Goal: Check status: Check status

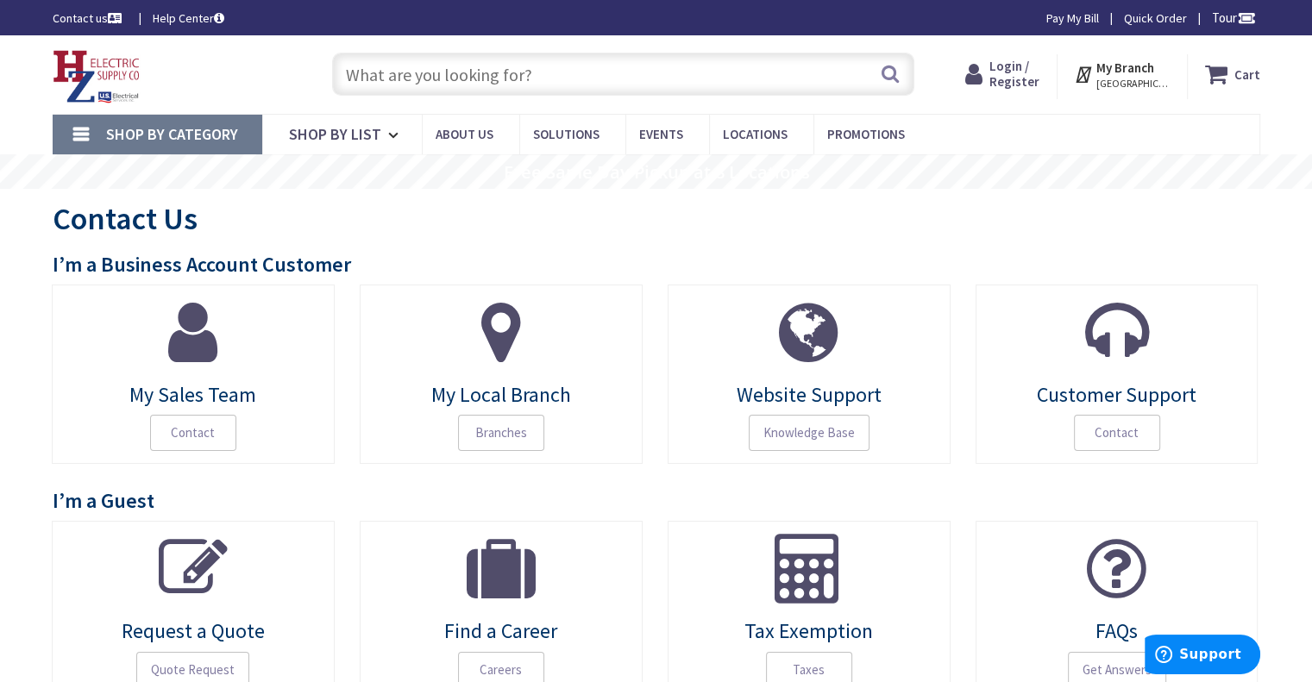
click at [1018, 73] on span "Login / Register" at bounding box center [1014, 74] width 50 height 32
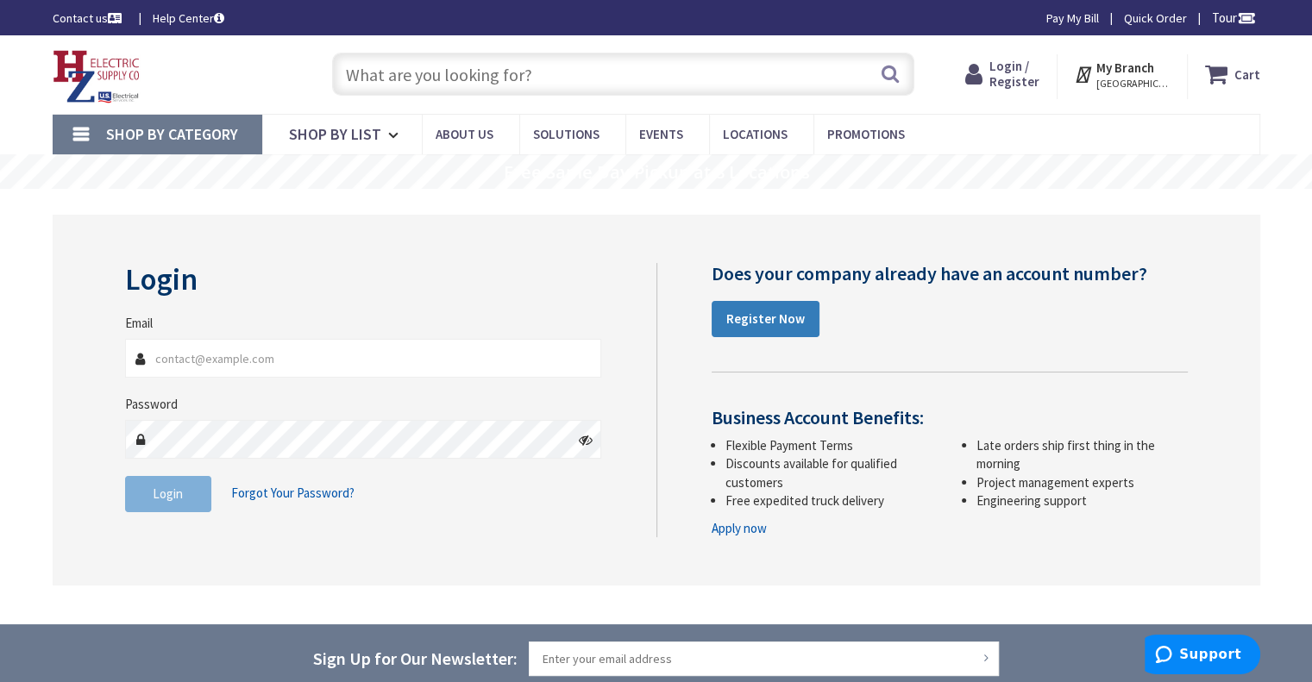
click at [769, 316] on strong "Register Now" at bounding box center [765, 318] width 78 height 16
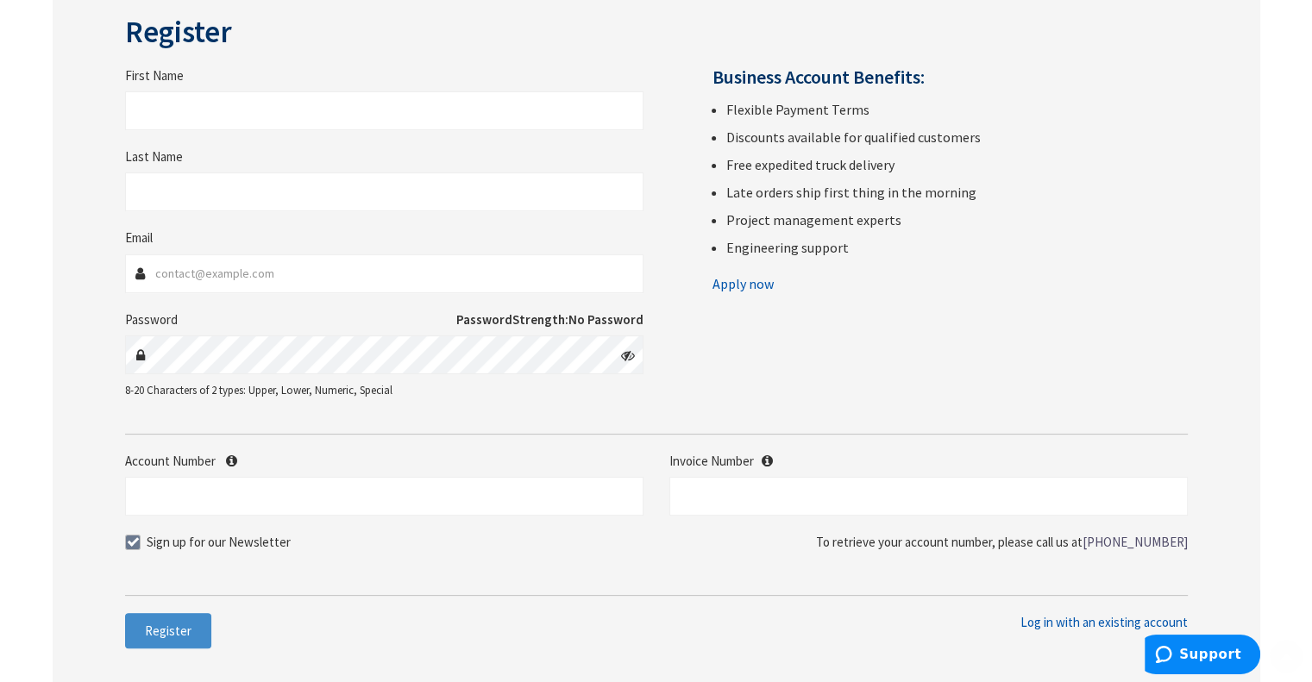
scroll to position [259, 0]
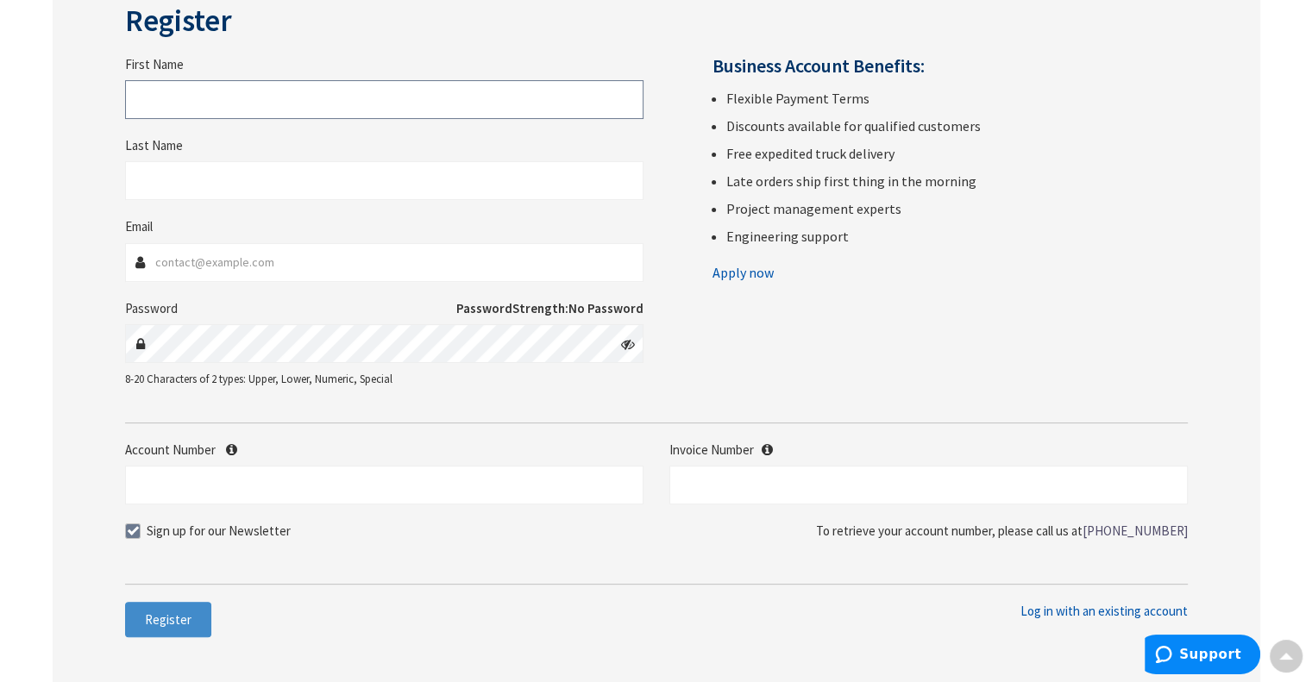
click at [296, 102] on input "First Name" at bounding box center [384, 99] width 518 height 39
type input "Gregory"
type input "Ross"
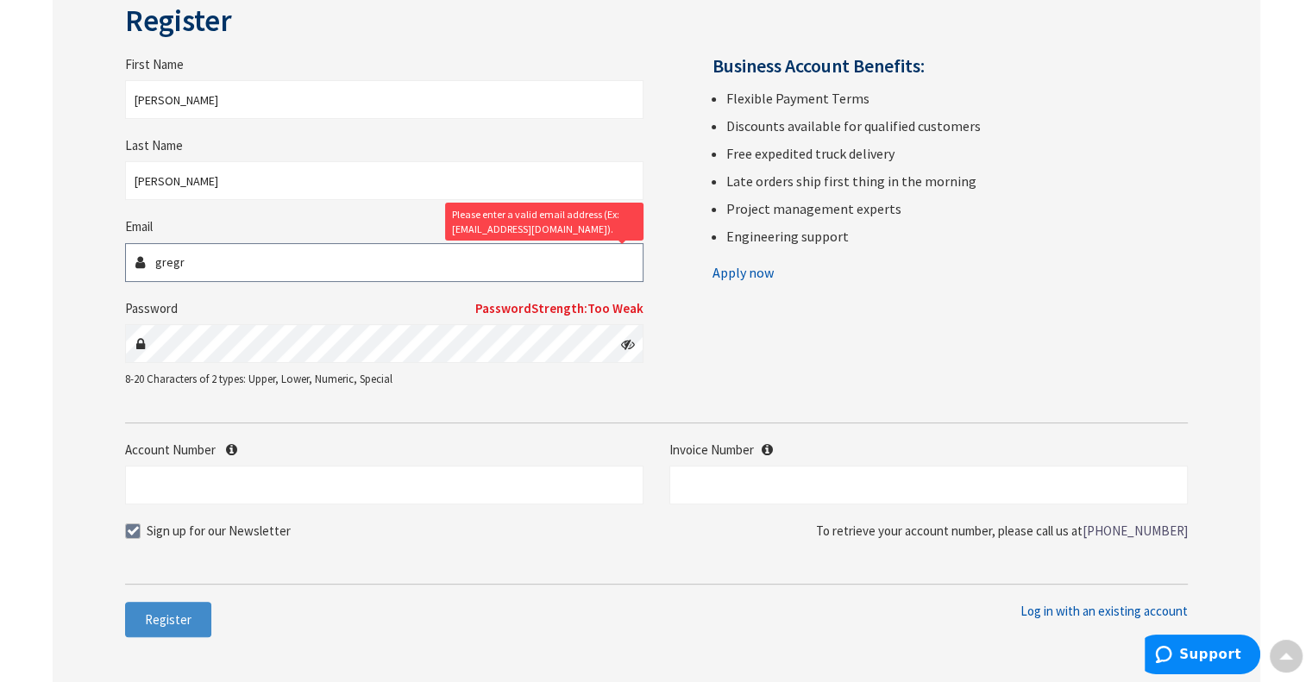
type input "[EMAIL_ADDRESS][DOMAIN_NAME]"
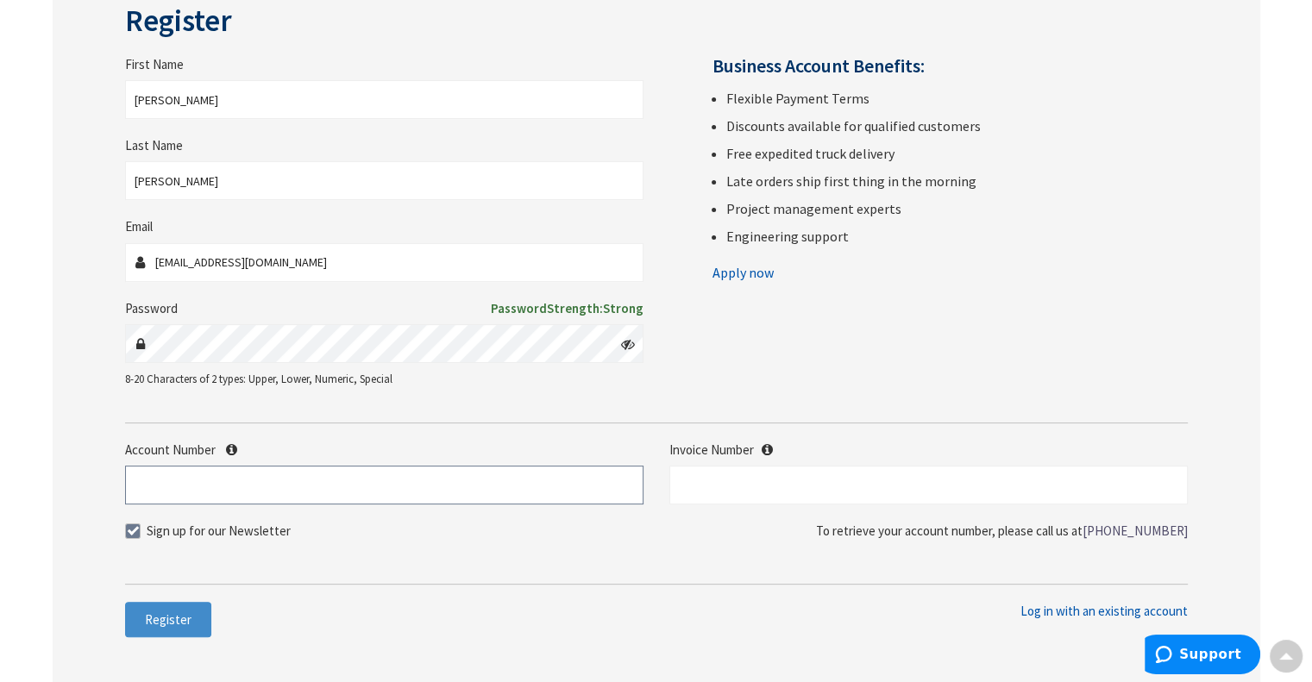
click at [300, 487] on input "Account Number" at bounding box center [384, 485] width 518 height 39
type input "480939"
click at [752, 489] on input "text" at bounding box center [928, 485] width 518 height 39
type input "S127694284.002"
click at [159, 618] on span "Register" at bounding box center [168, 619] width 47 height 16
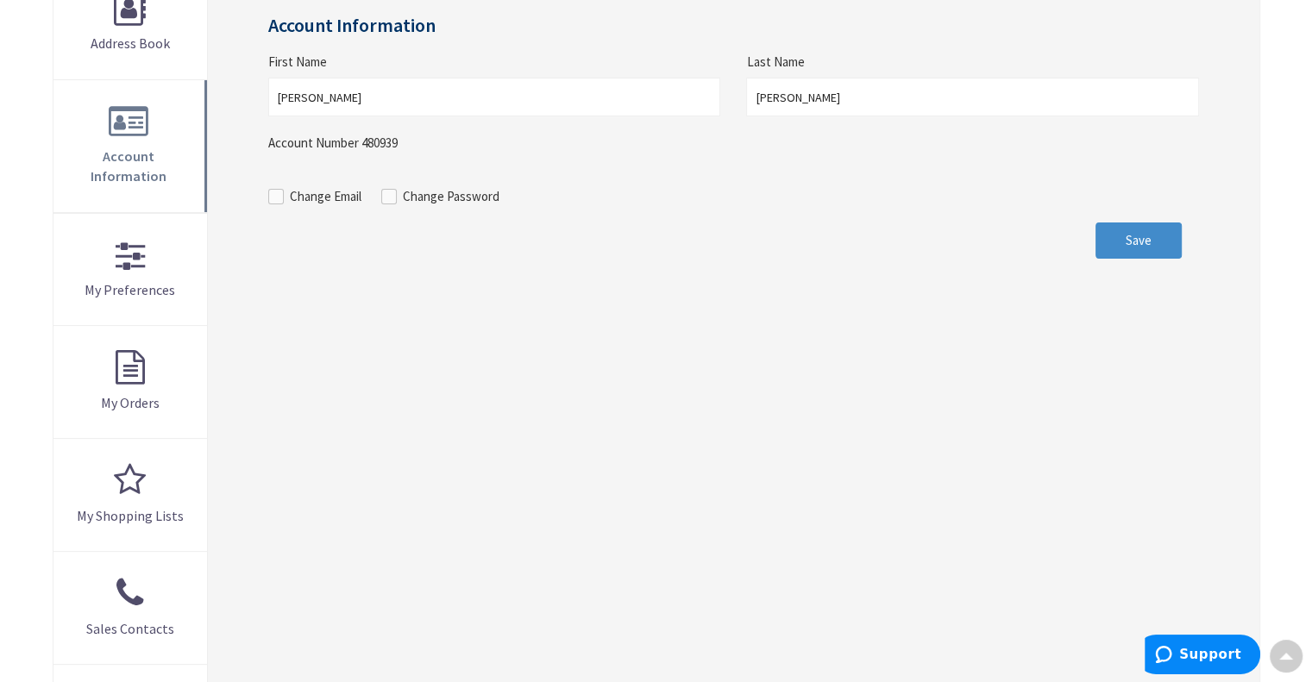
scroll to position [135, 0]
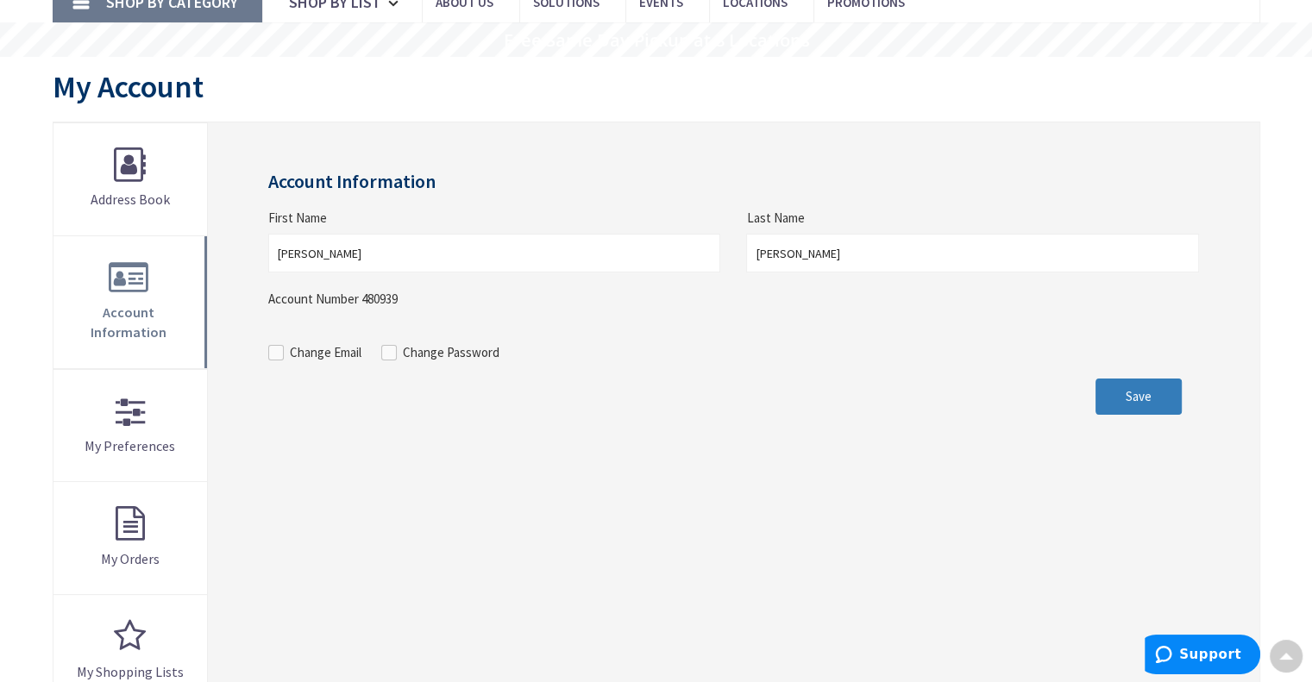
click at [1137, 397] on span "Save" at bounding box center [1138, 396] width 26 height 16
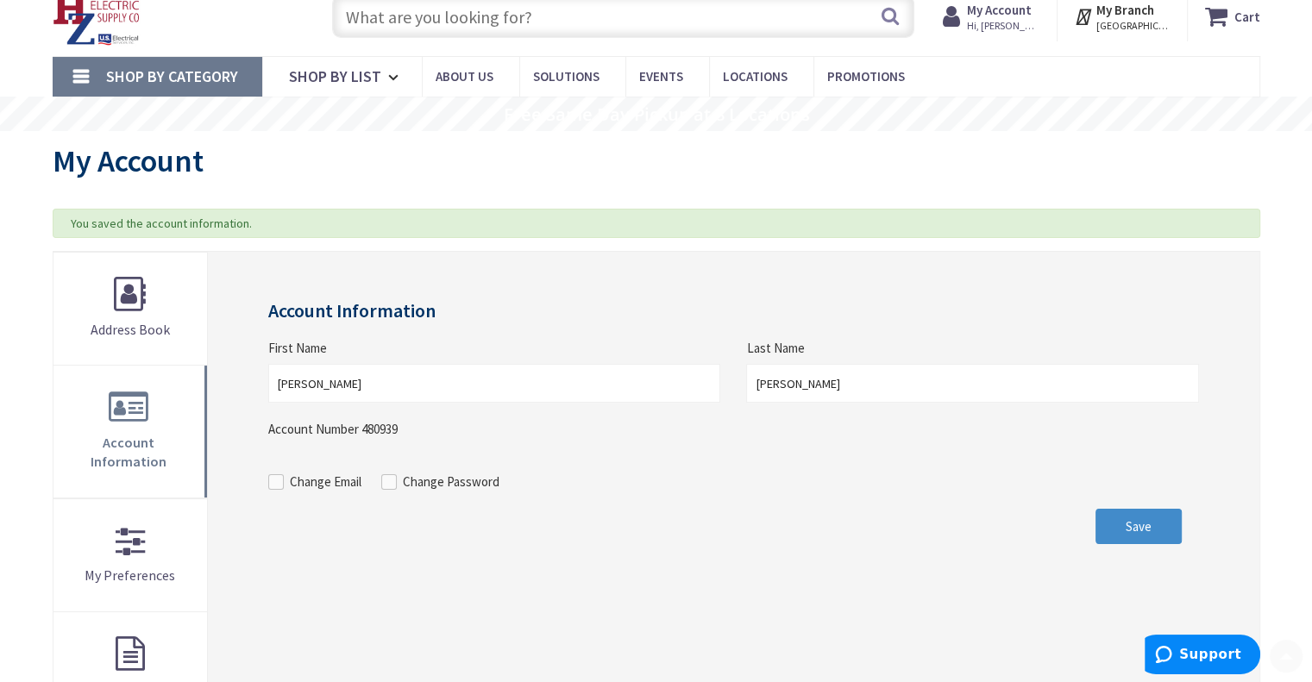
scroll to position [259, 0]
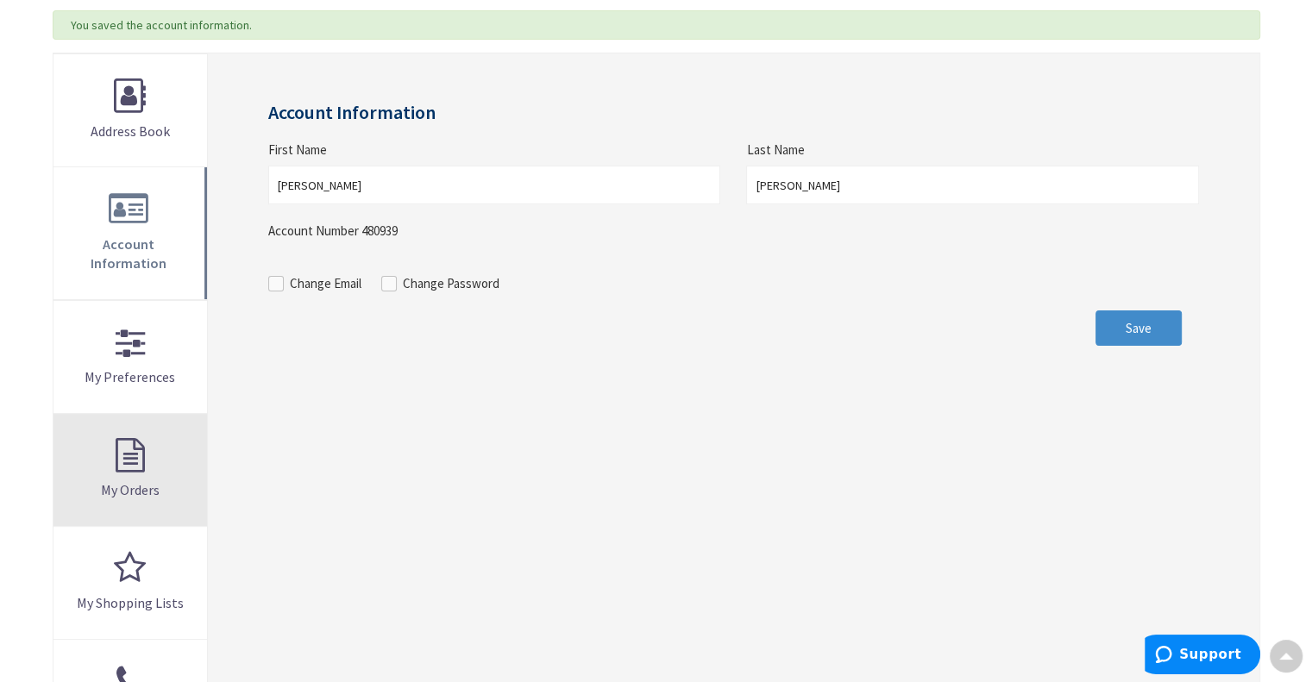
click at [123, 437] on link "My Orders" at bounding box center [130, 470] width 154 height 112
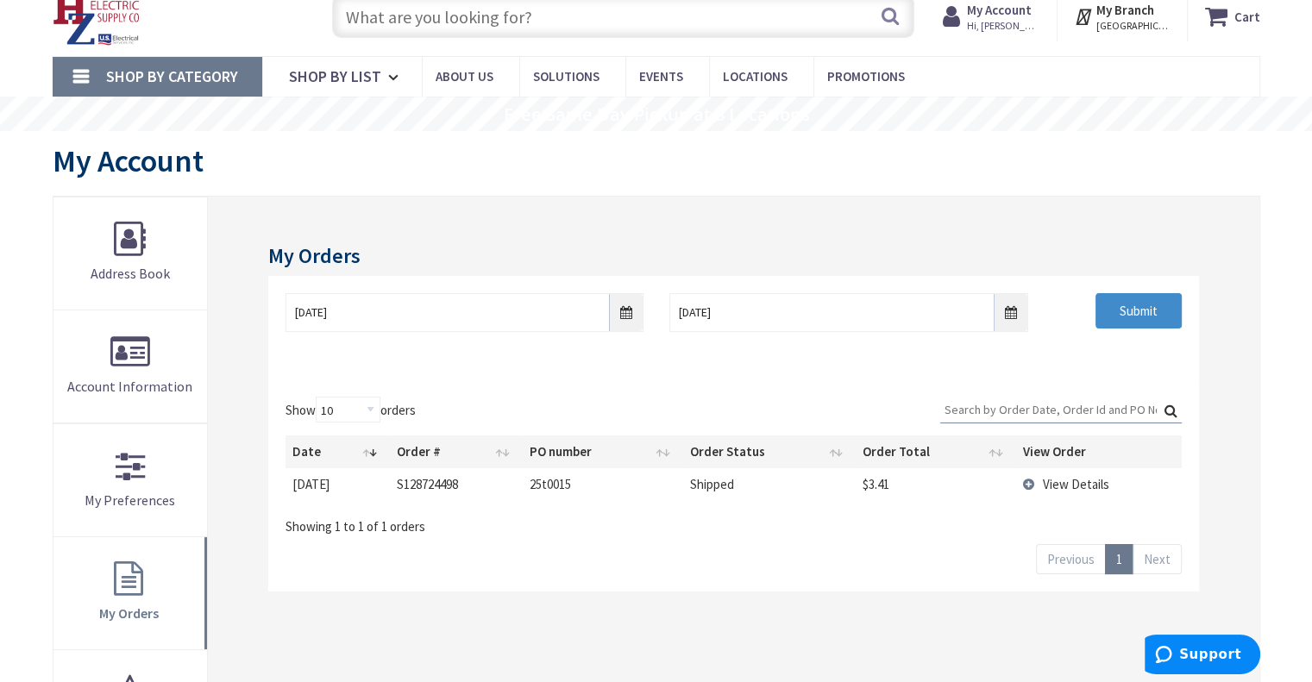
scroll to position [86, 0]
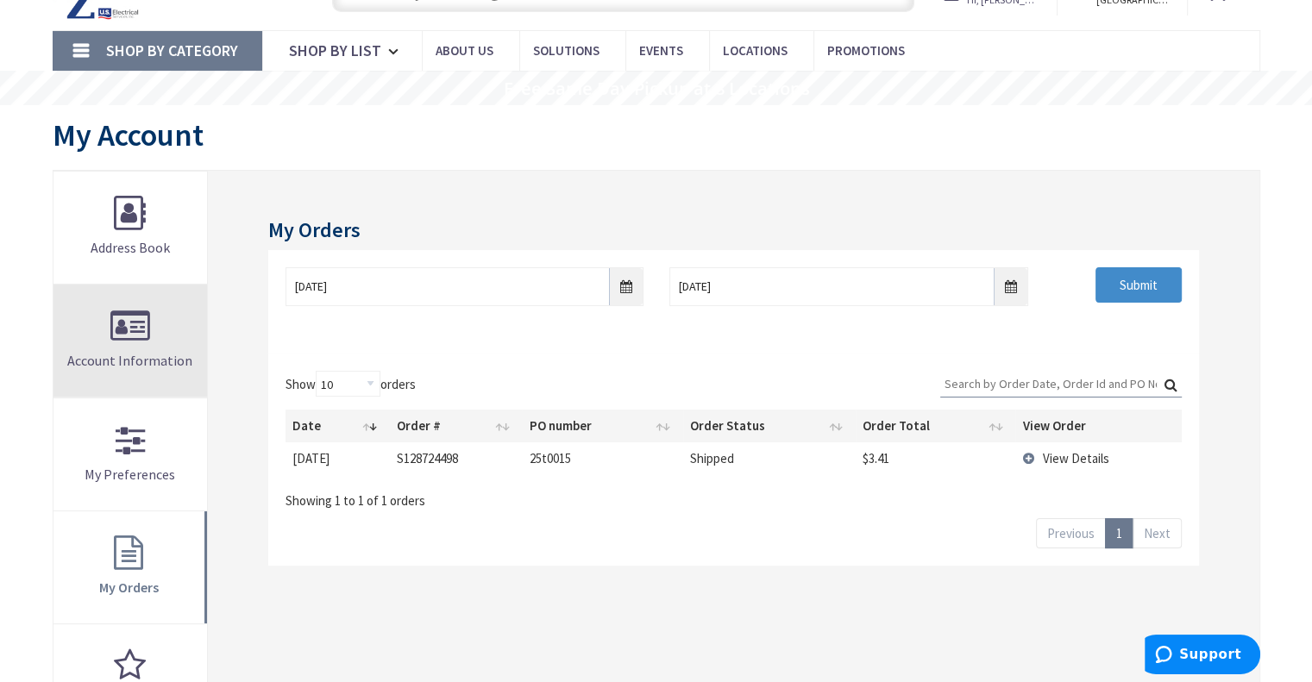
click at [173, 335] on link "Account Information" at bounding box center [130, 341] width 154 height 112
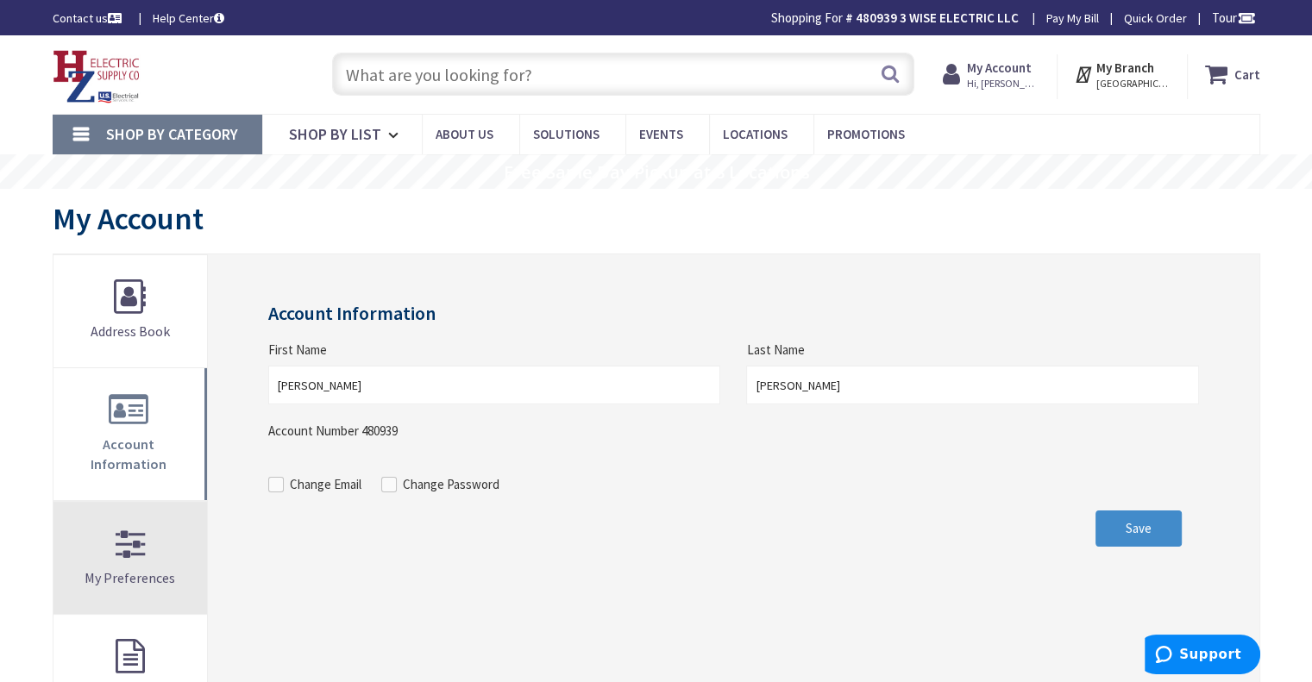
click at [180, 524] on link "My Preferences" at bounding box center [130, 558] width 154 height 112
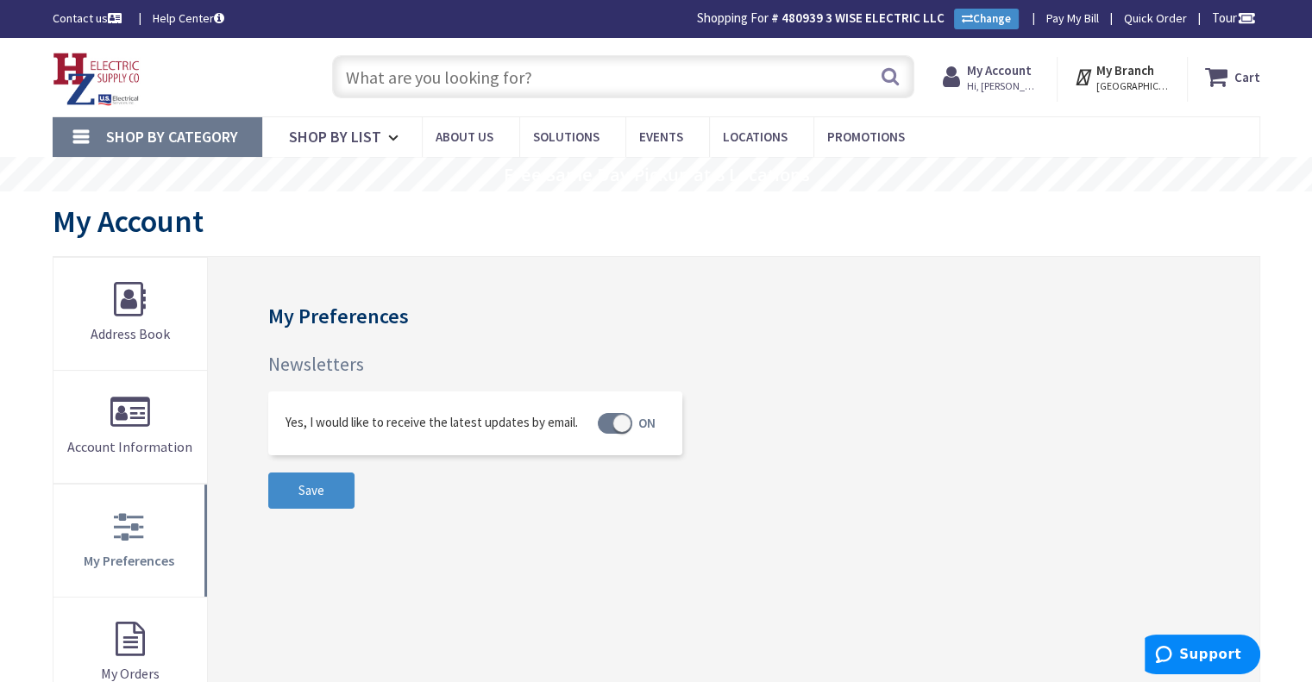
click at [611, 417] on div at bounding box center [615, 423] width 34 height 21
click at [0, 0] on input "Yes, I would like to receive the latest updates by email." at bounding box center [0, 0] width 0 height 0
click at [305, 490] on span "Save" at bounding box center [311, 490] width 26 height 16
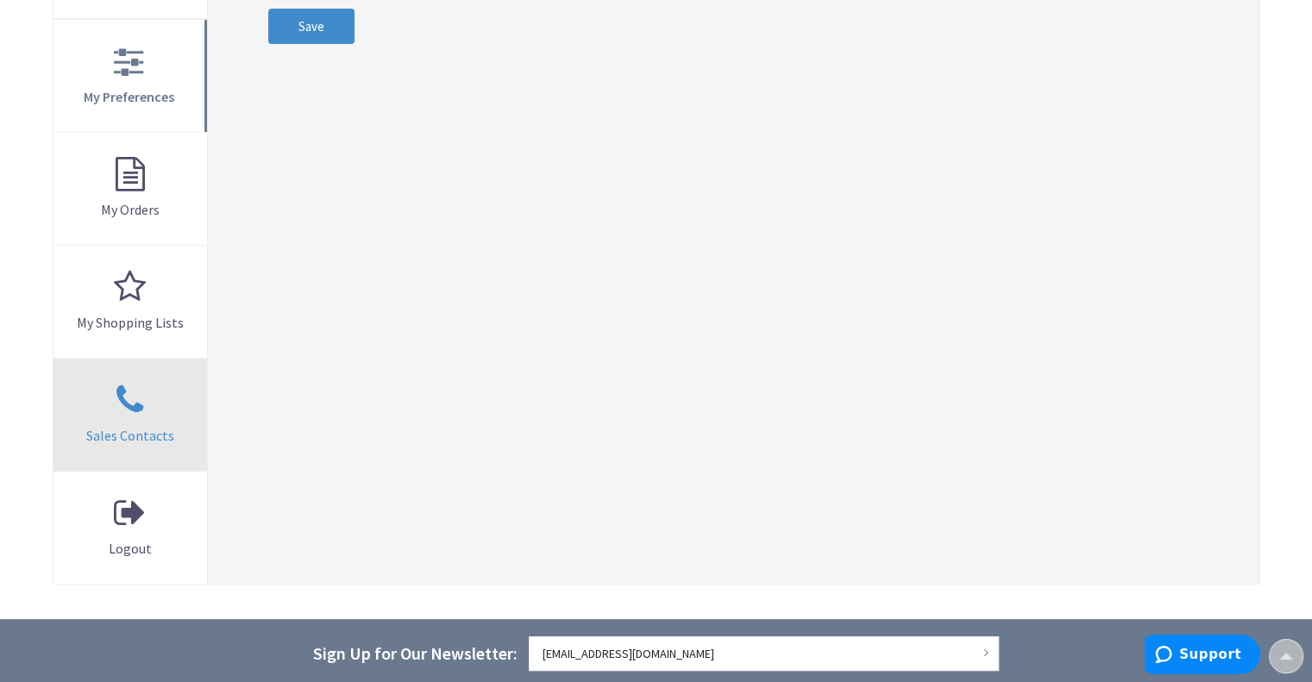
scroll to position [519, 0]
click at [135, 419] on link "Sales Contacts" at bounding box center [130, 416] width 154 height 112
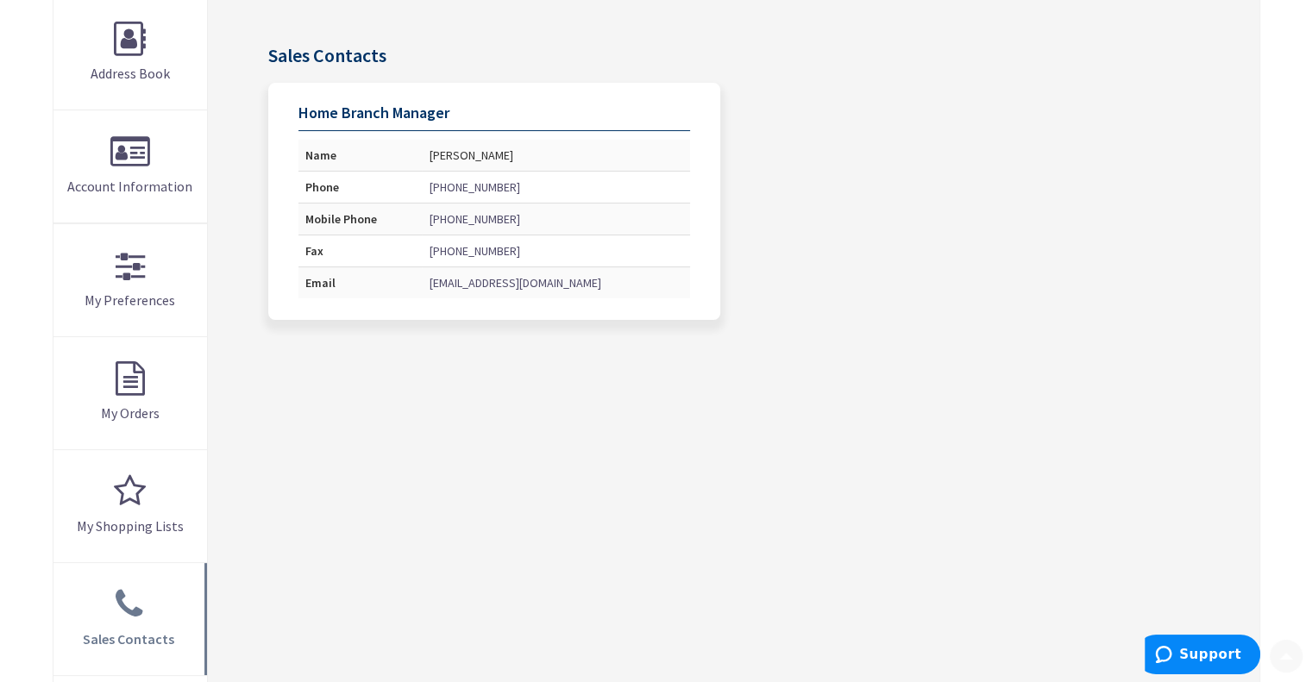
scroll to position [259, 0]
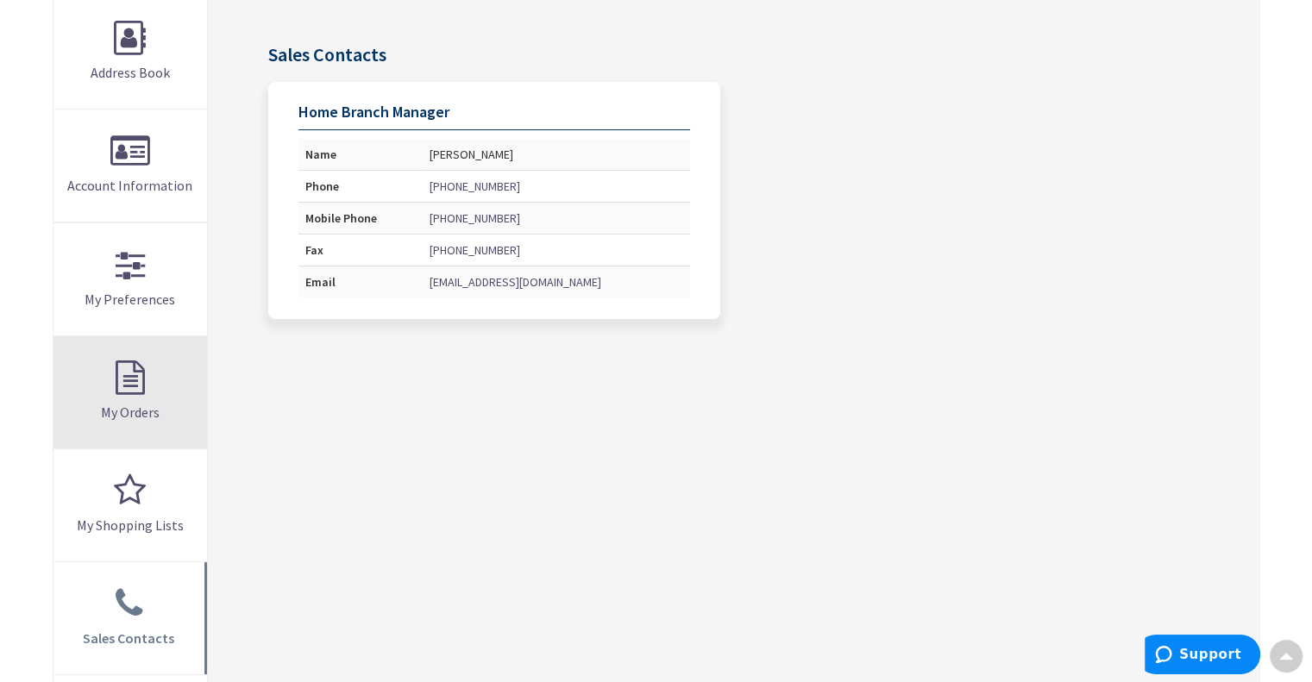
click at [147, 392] on link "My Orders" at bounding box center [130, 392] width 154 height 112
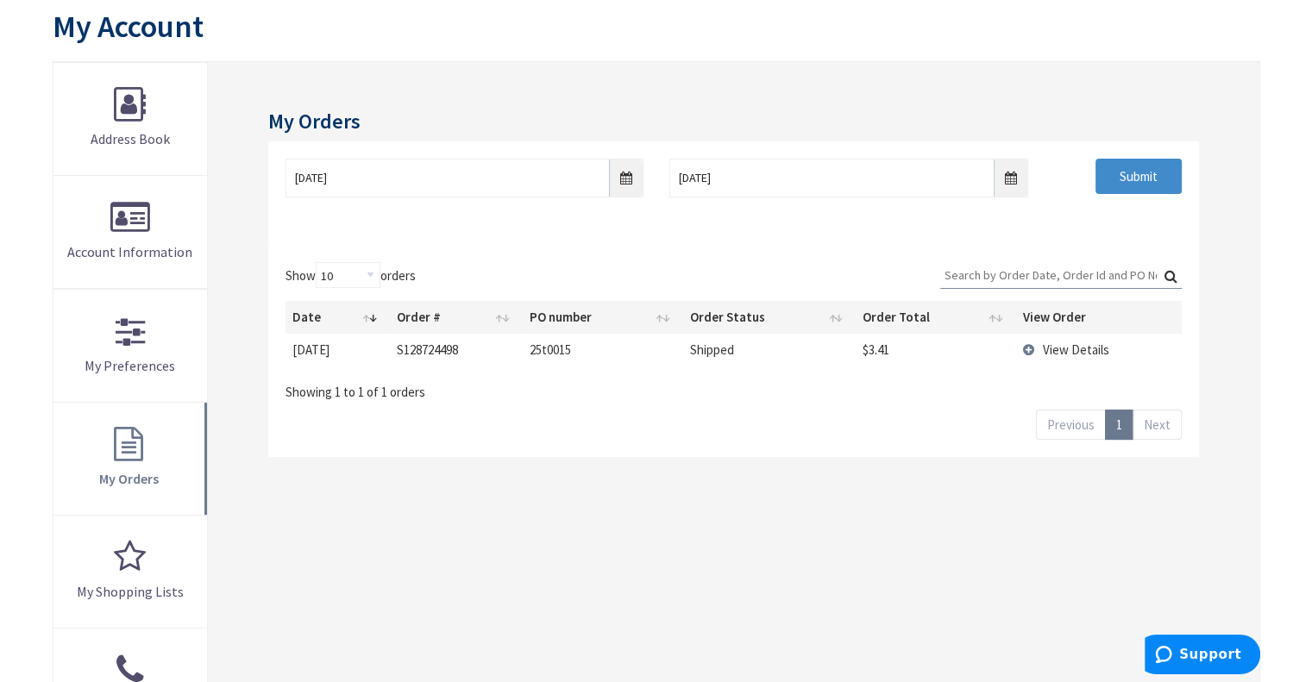
scroll to position [259, 0]
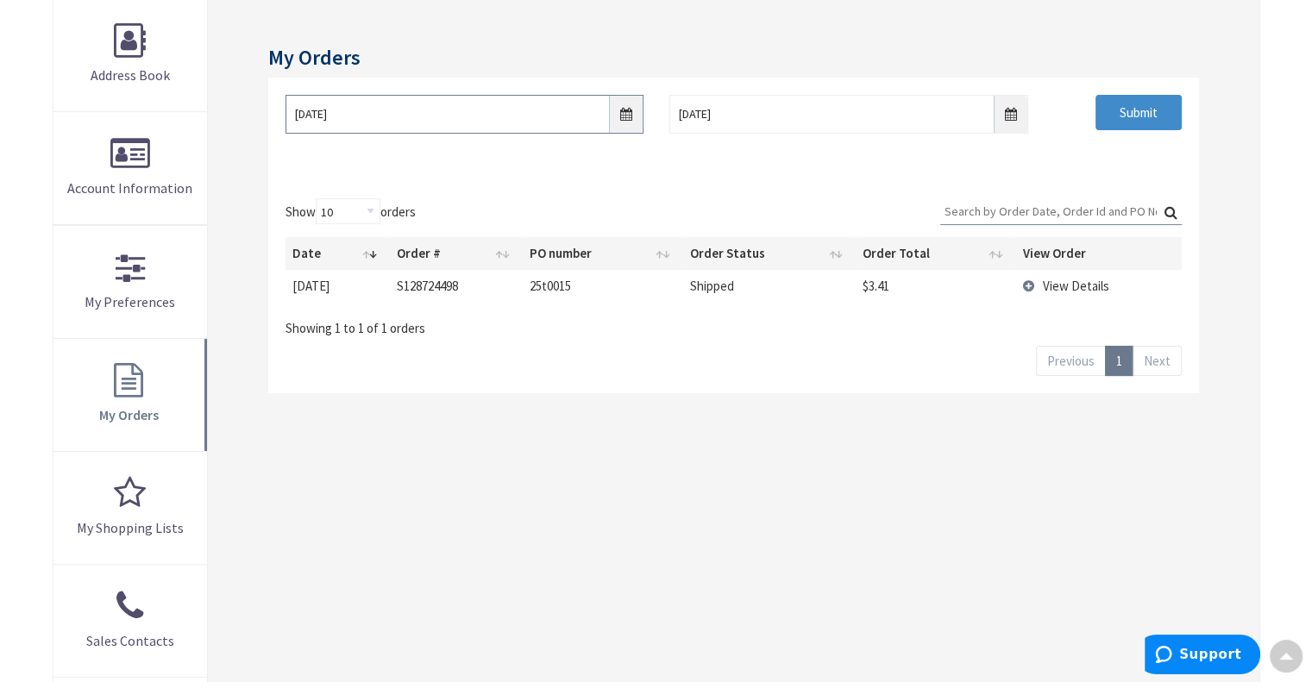
click at [627, 117] on input "9/2/2025" at bounding box center [464, 114] width 358 height 39
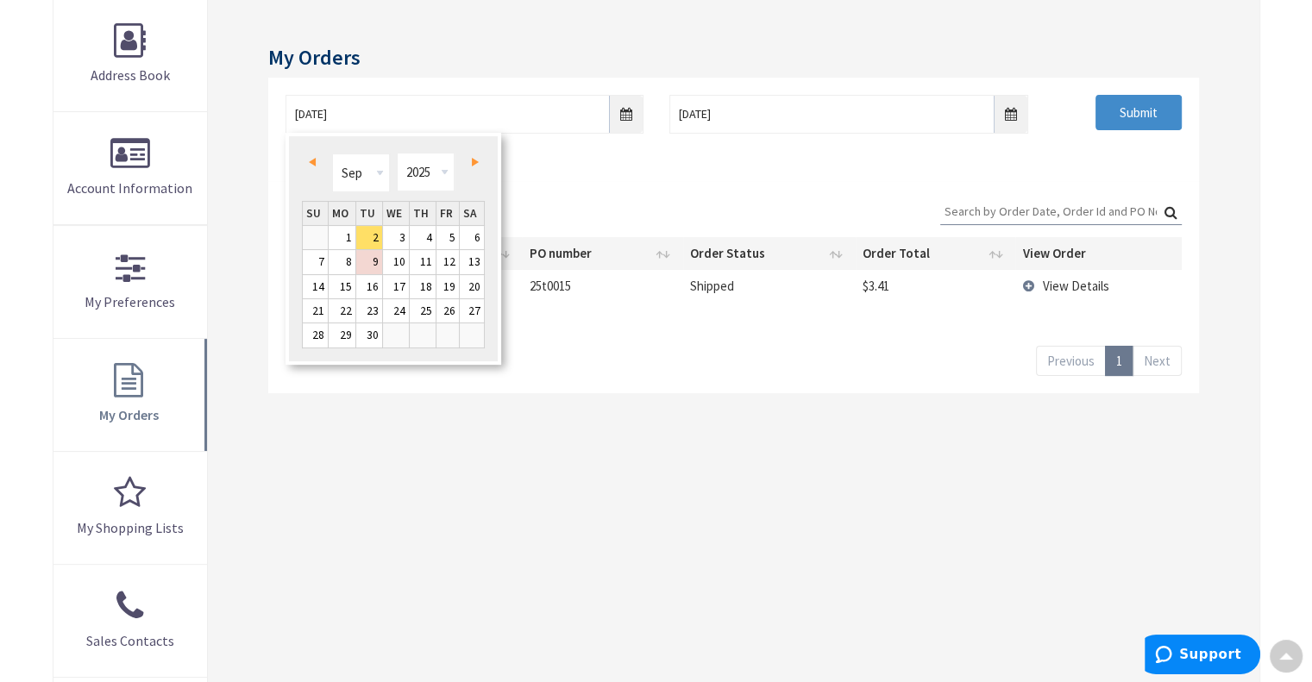
click at [310, 163] on span "Prev" at bounding box center [312, 162] width 7 height 9
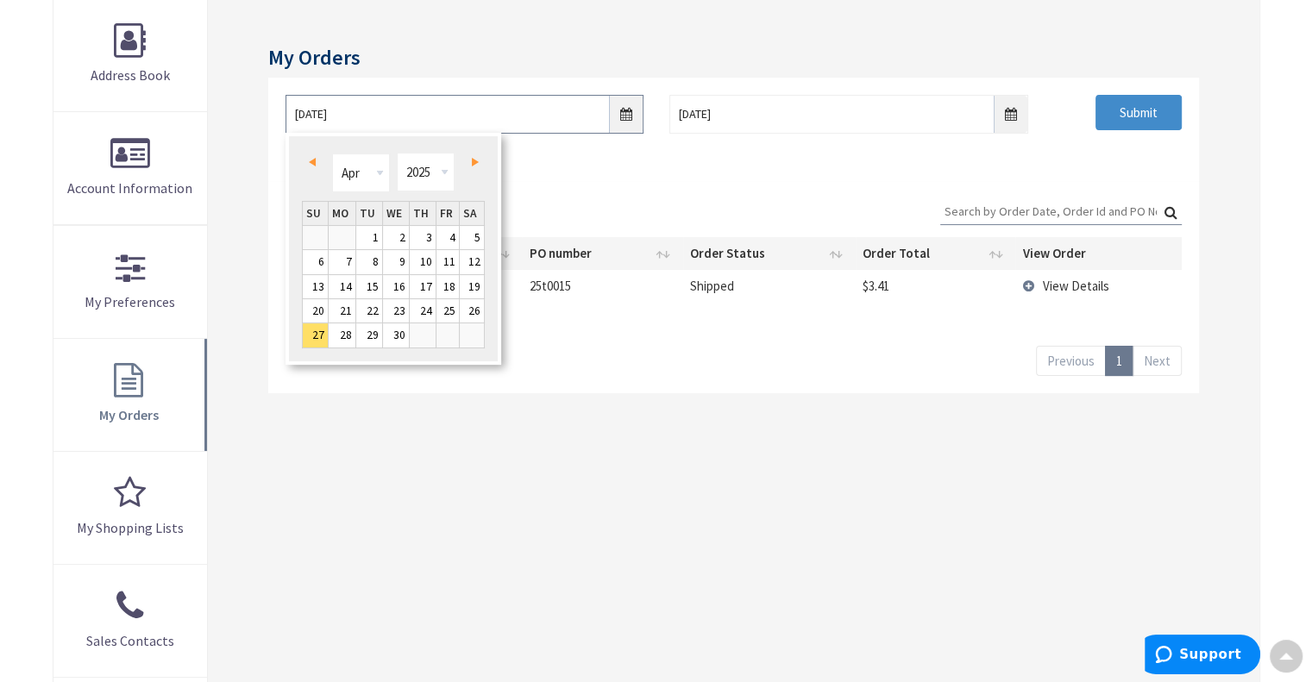
type input "02/25/2025"
click at [1139, 117] on input "Submit" at bounding box center [1138, 113] width 86 height 36
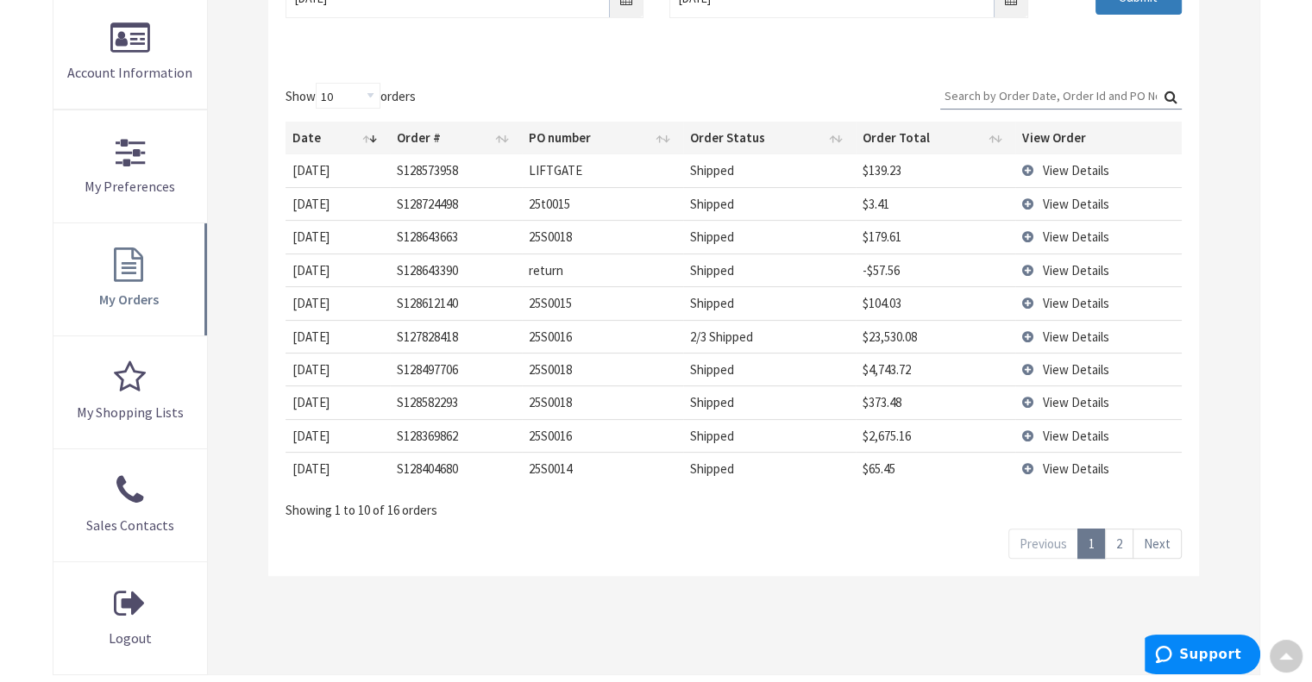
scroll to position [345, 0]
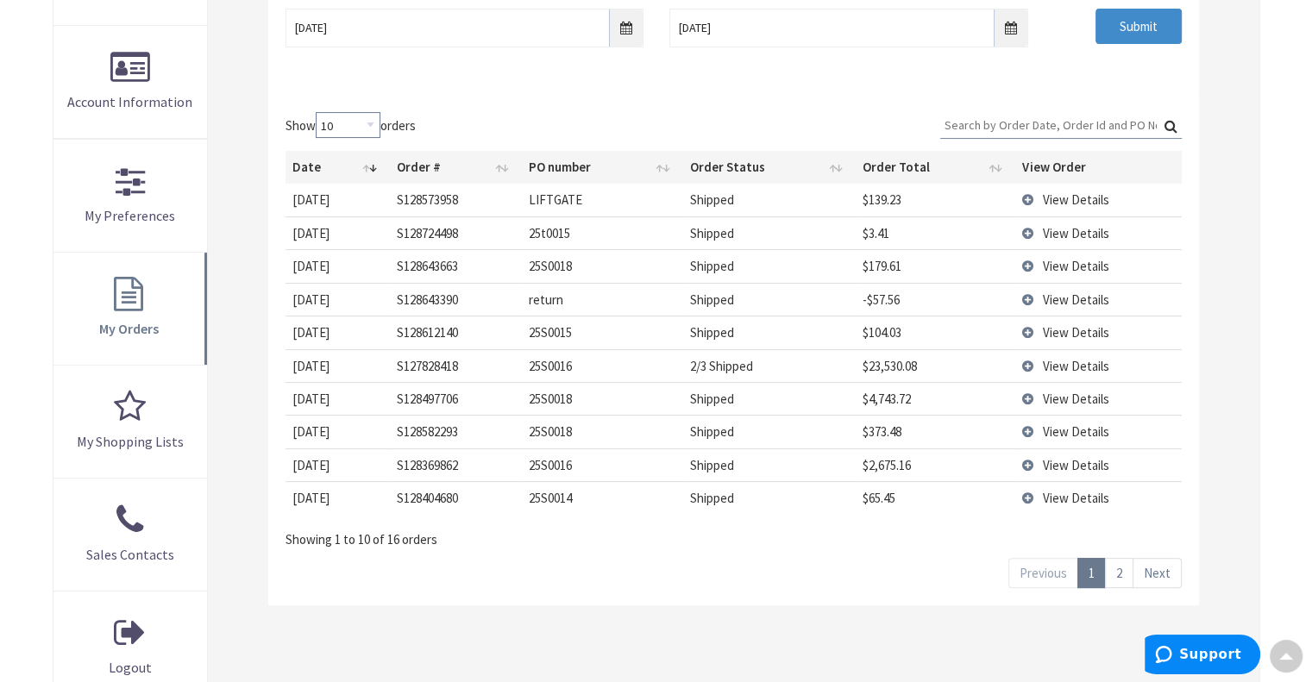
click at [378, 120] on select "10 25 50 100" at bounding box center [348, 125] width 65 height 26
select select "50"
click at [318, 112] on select "10 25 50 100" at bounding box center [348, 125] width 65 height 26
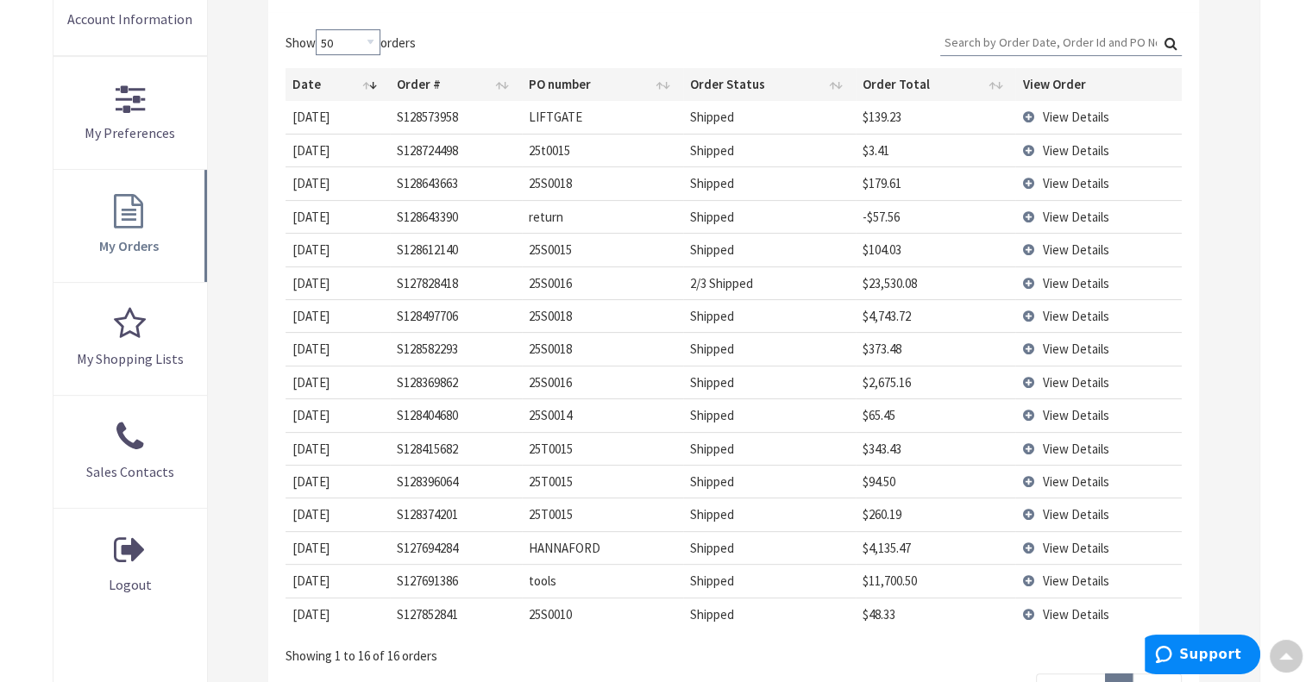
scroll to position [431, 0]
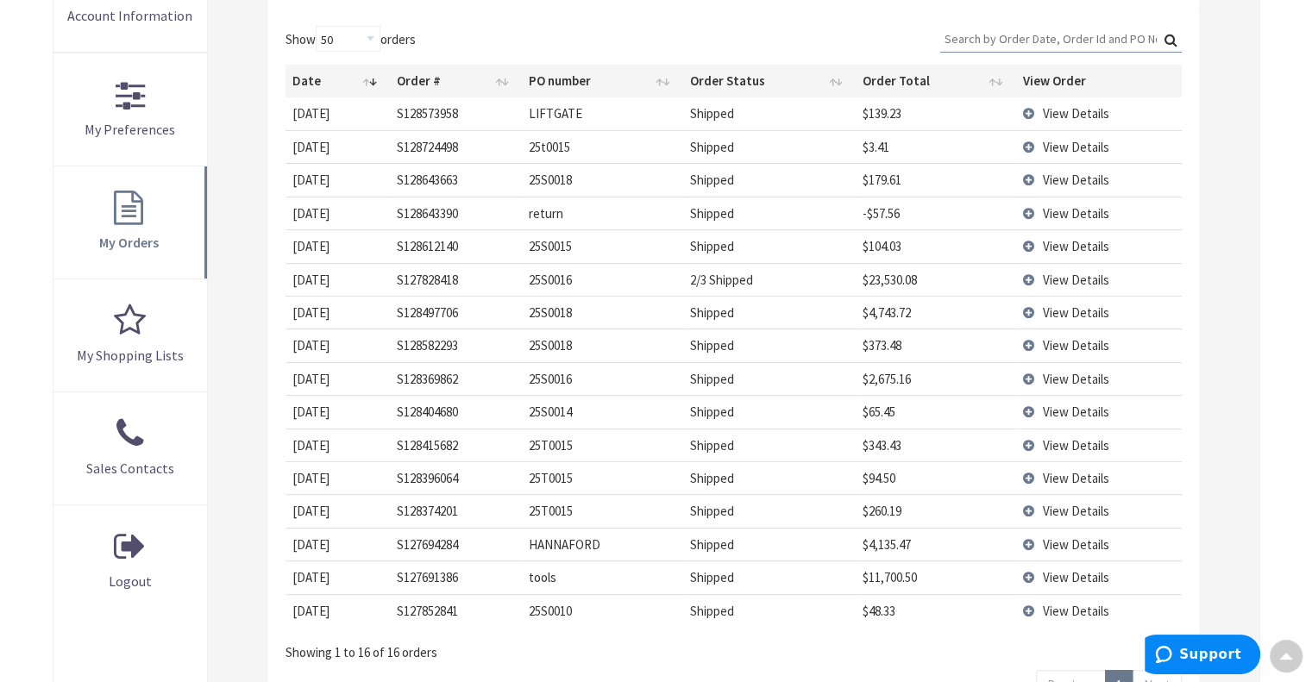
click at [1091, 244] on span "View Details" at bounding box center [1075, 246] width 66 height 16
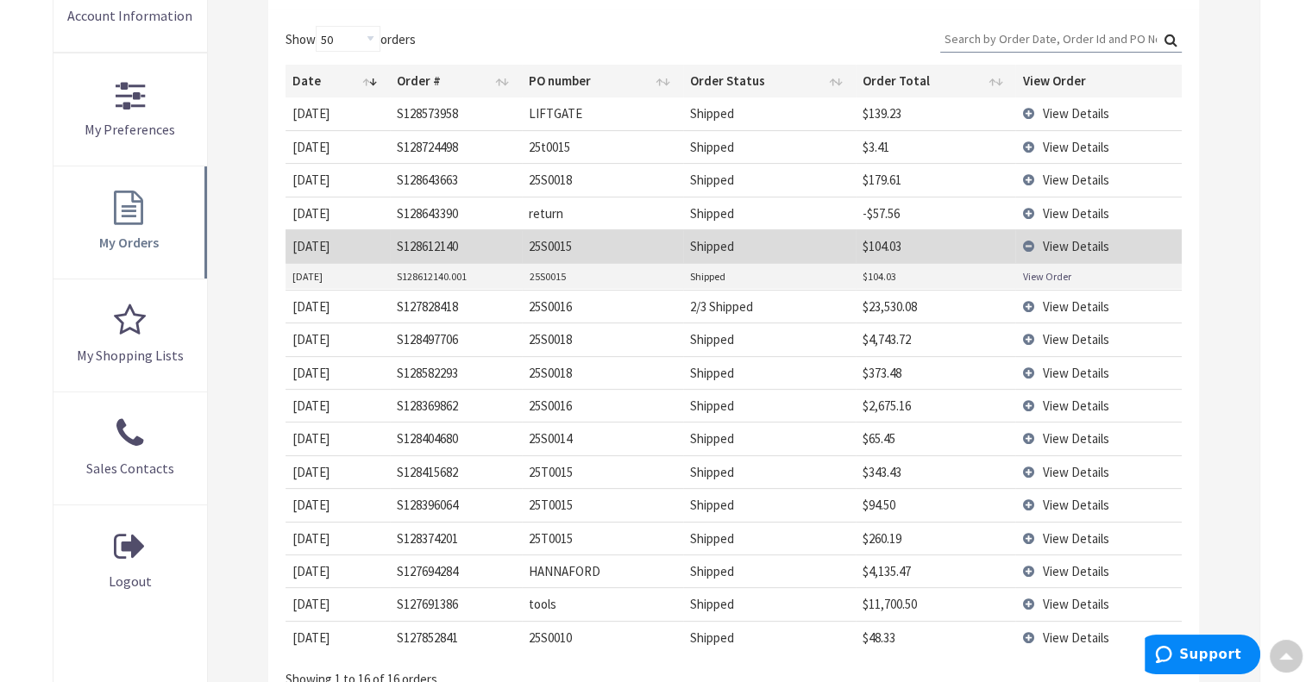
click at [454, 272] on td "S128612140.001" at bounding box center [456, 277] width 133 height 26
click at [1057, 272] on link "View Order" at bounding box center [1046, 276] width 48 height 15
click at [1069, 368] on span "View Details" at bounding box center [1075, 373] width 66 height 16
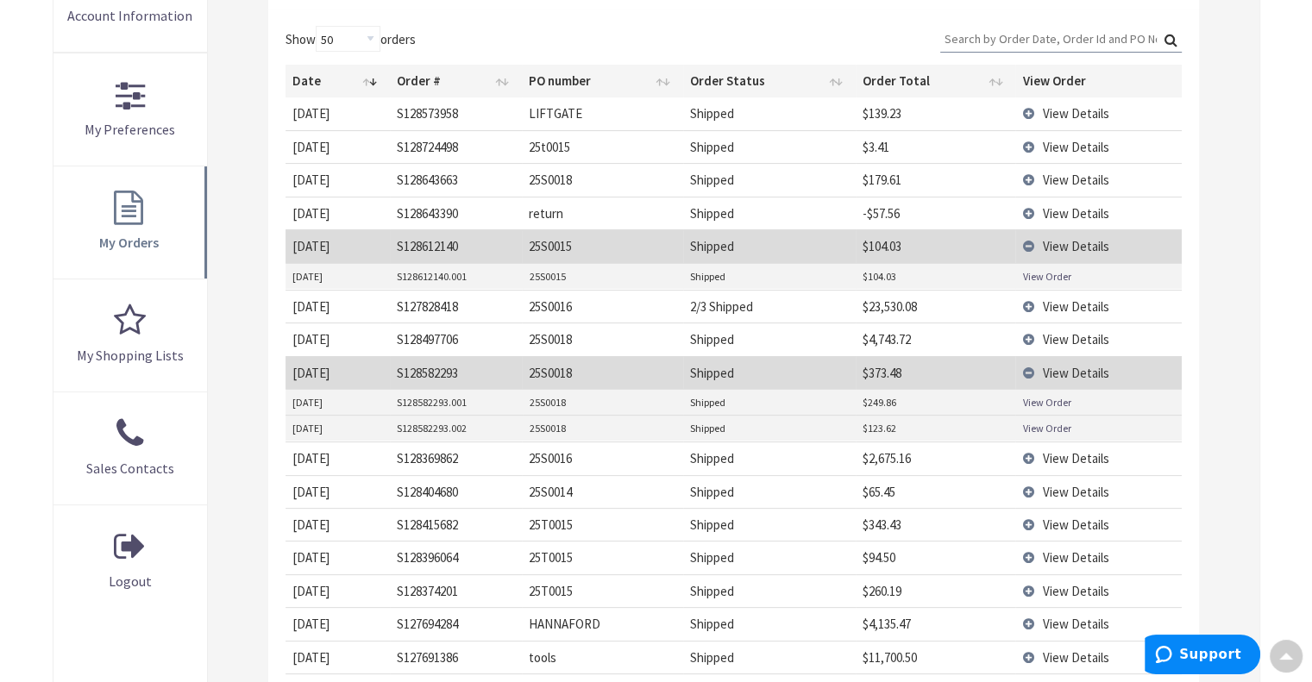
click at [1055, 403] on link "View Order" at bounding box center [1046, 402] width 48 height 15
click at [1065, 243] on span "View Details" at bounding box center [1075, 246] width 66 height 16
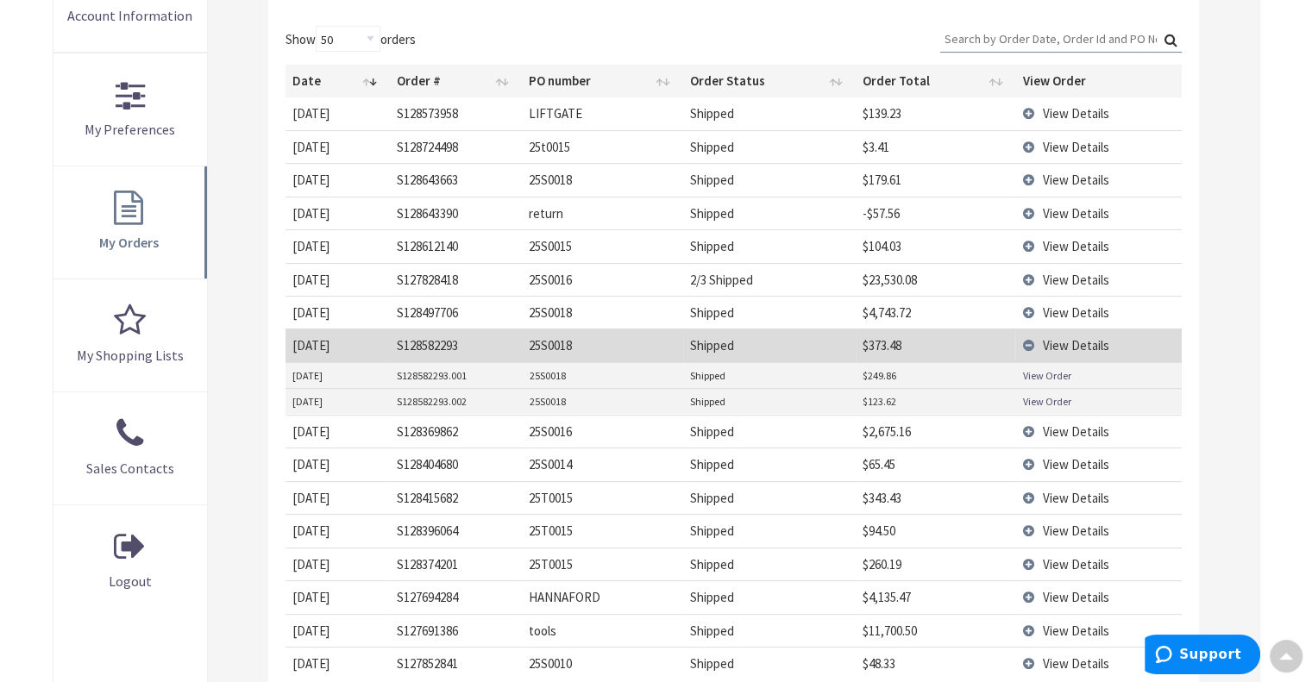
click at [1072, 341] on span "View Details" at bounding box center [1075, 345] width 66 height 16
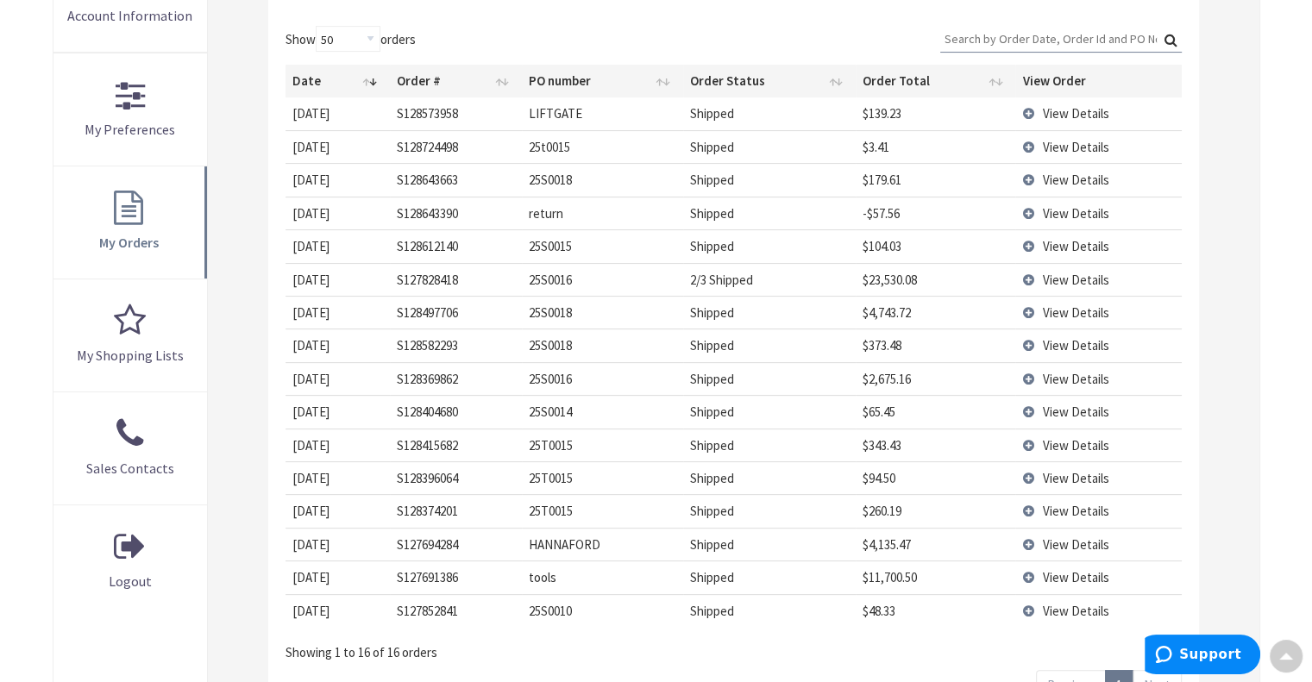
click at [1062, 441] on span "View Details" at bounding box center [1075, 445] width 66 height 16
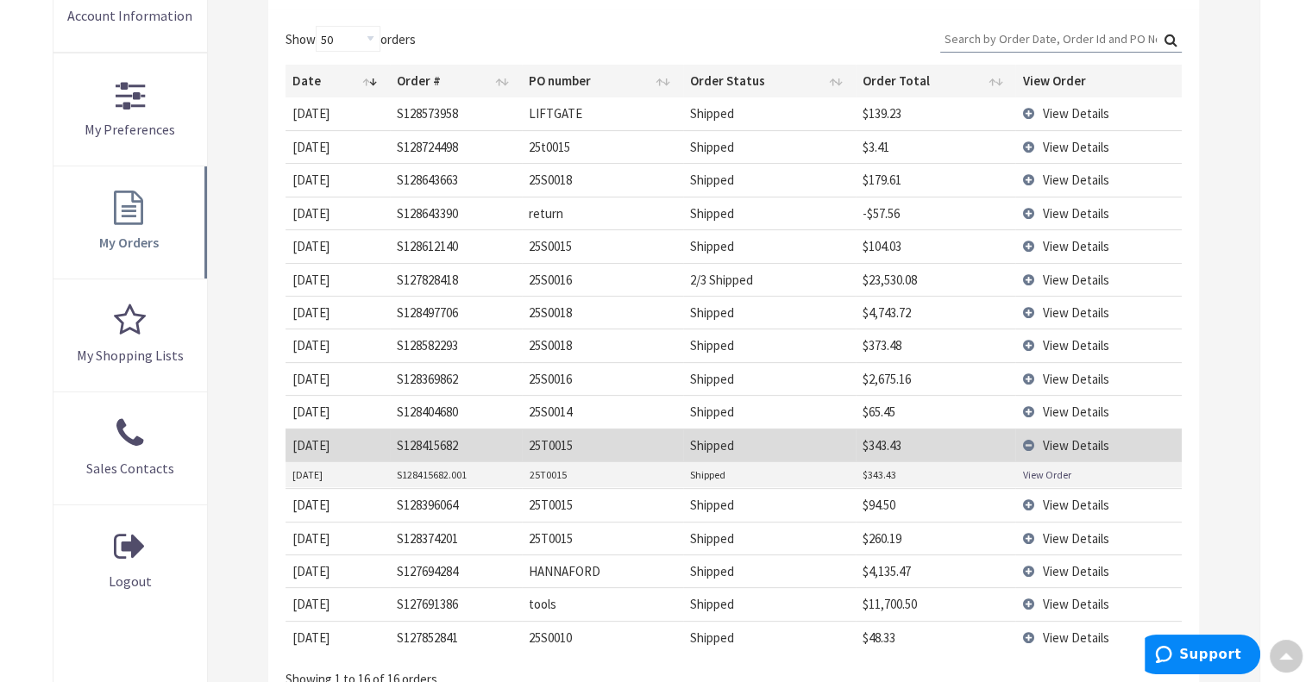
click at [1030, 468] on link "View Order" at bounding box center [1046, 474] width 48 height 15
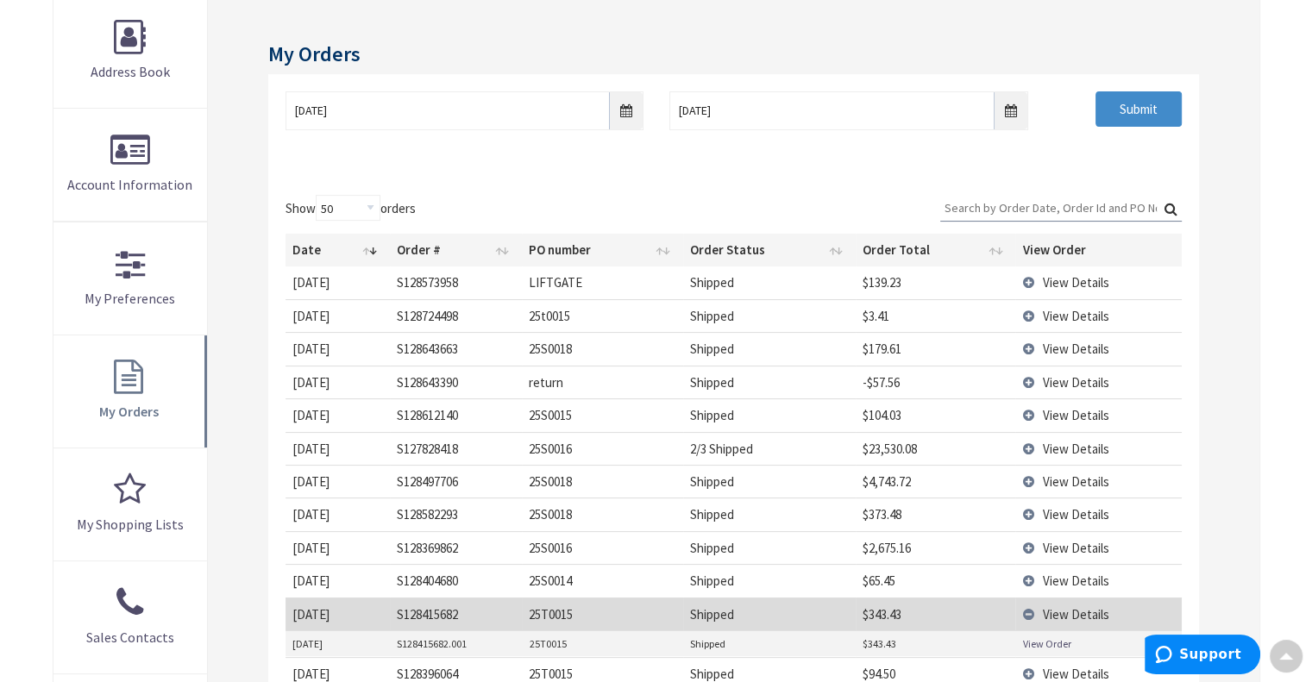
scroll to position [259, 0]
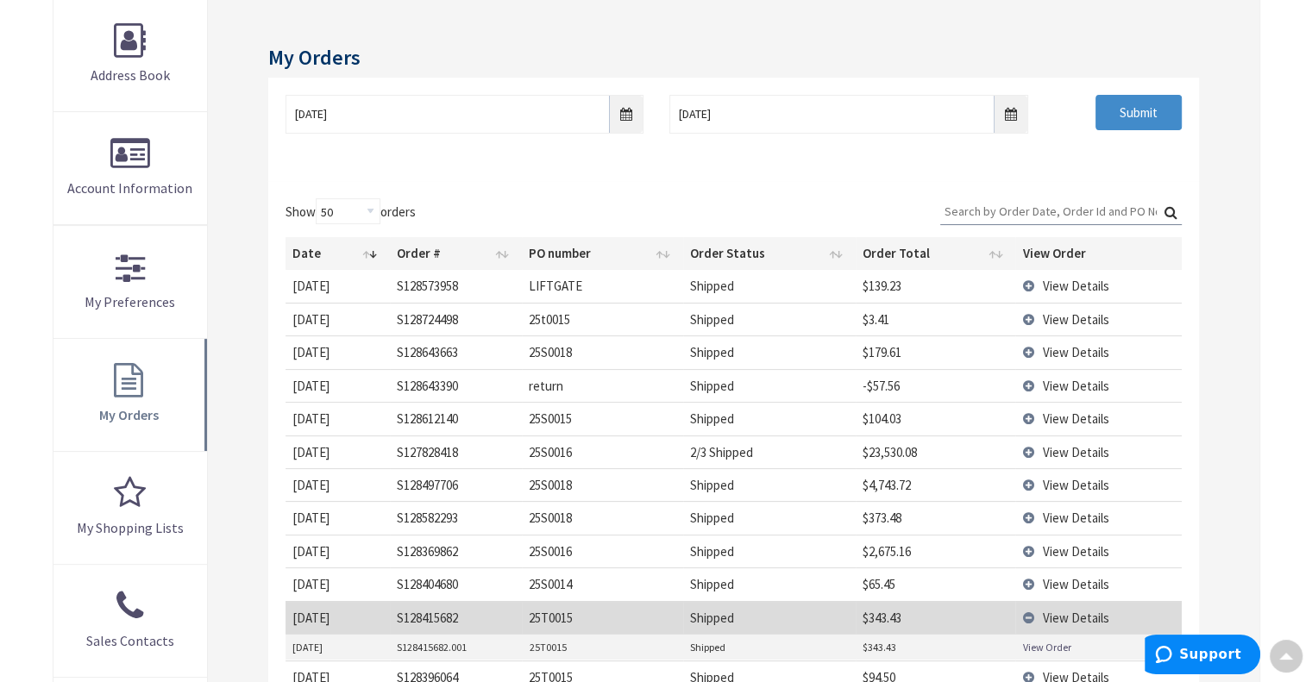
click at [1069, 348] on span "View Details" at bounding box center [1075, 352] width 66 height 16
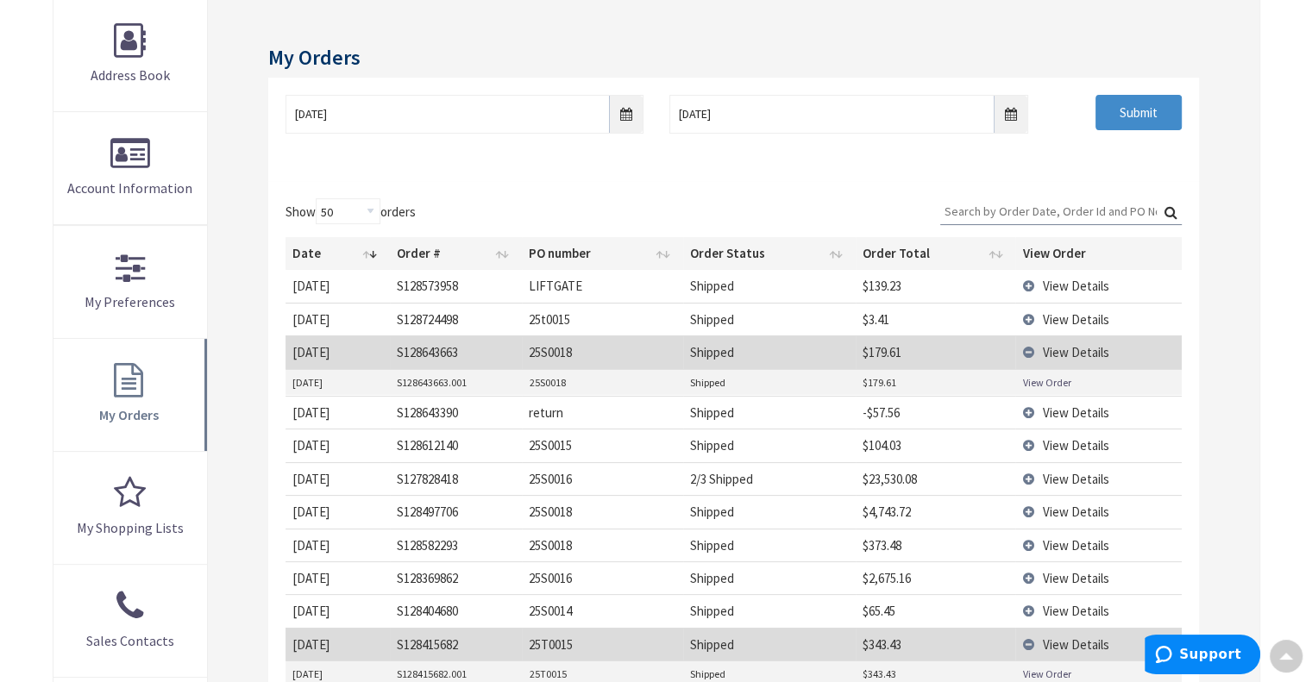
click at [1049, 379] on link "View Order" at bounding box center [1046, 382] width 48 height 15
click at [1049, 385] on link "View Order" at bounding box center [1046, 382] width 48 height 15
click at [1081, 443] on span "View Details" at bounding box center [1075, 445] width 66 height 16
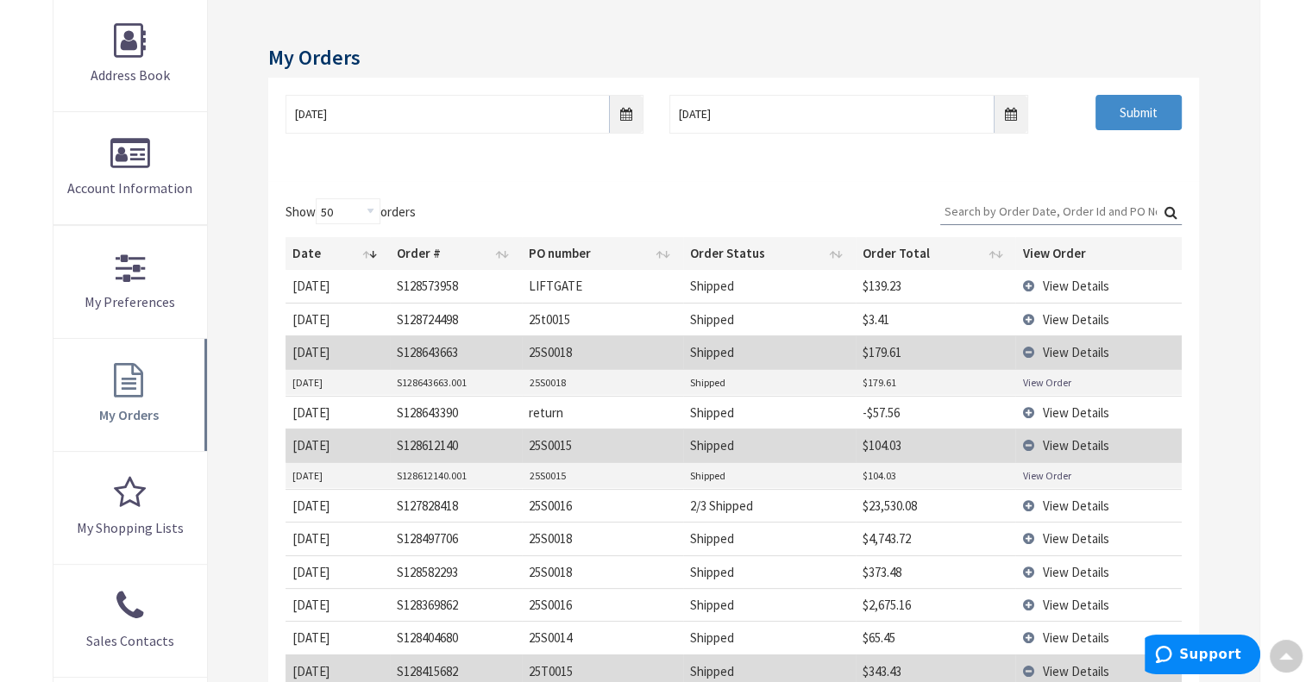
click at [1082, 441] on span "View Details" at bounding box center [1075, 445] width 66 height 16
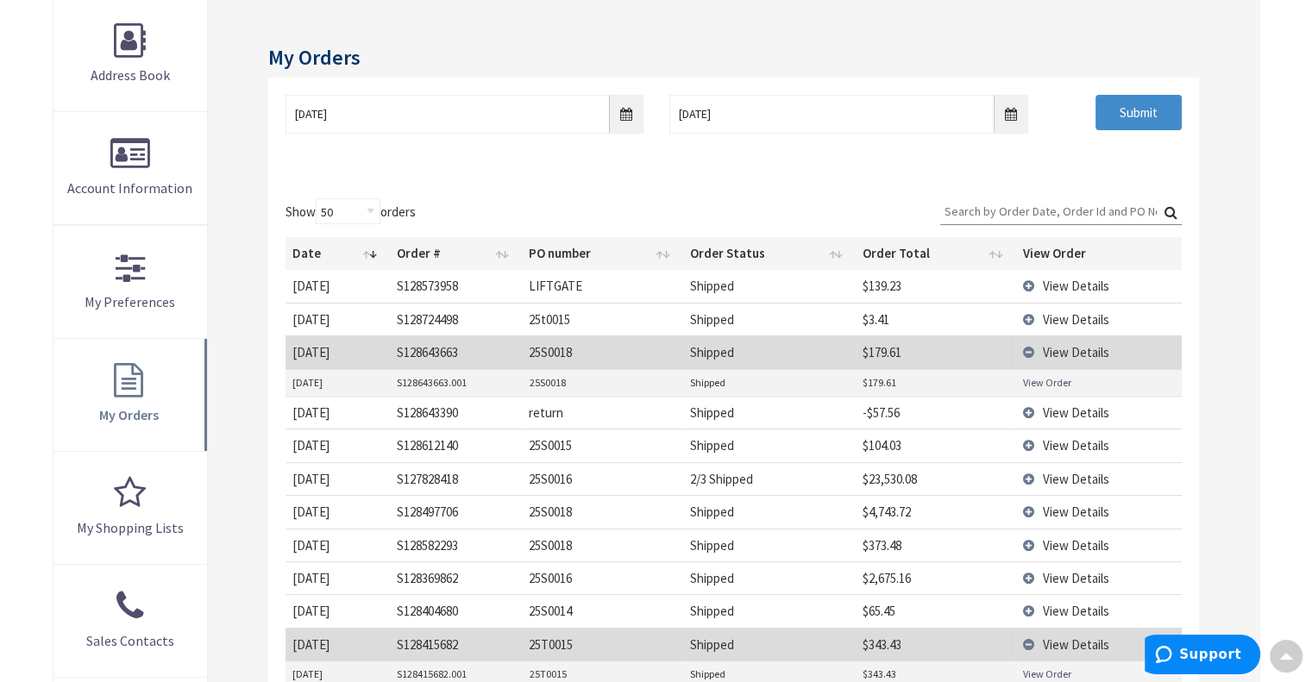
click at [1076, 311] on span "View Details" at bounding box center [1075, 319] width 66 height 16
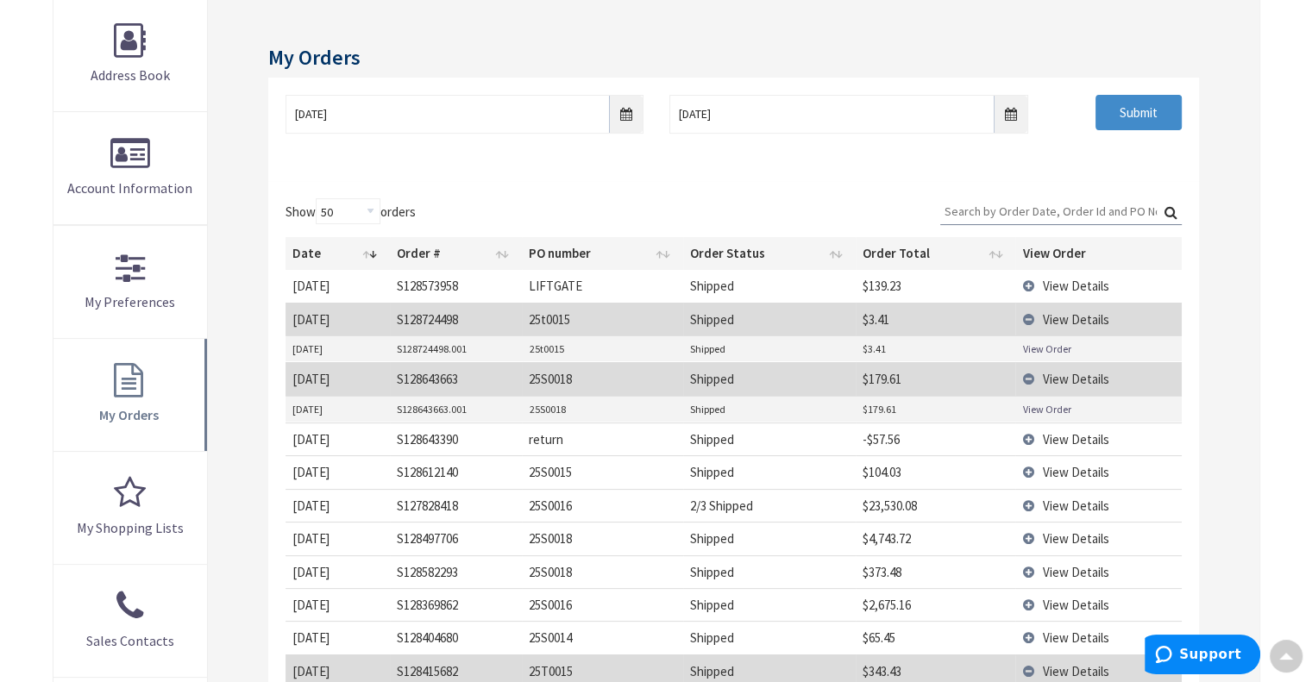
click at [1062, 345] on link "View Order" at bounding box center [1046, 348] width 48 height 15
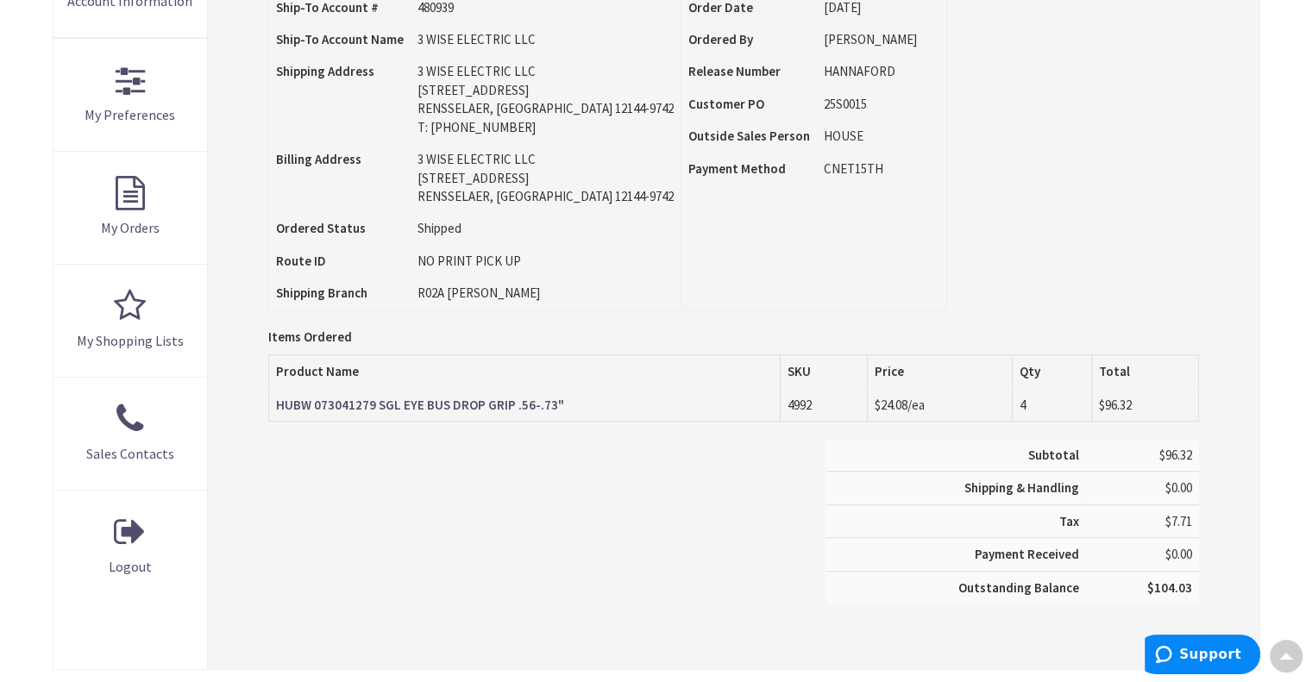
scroll to position [432, 0]
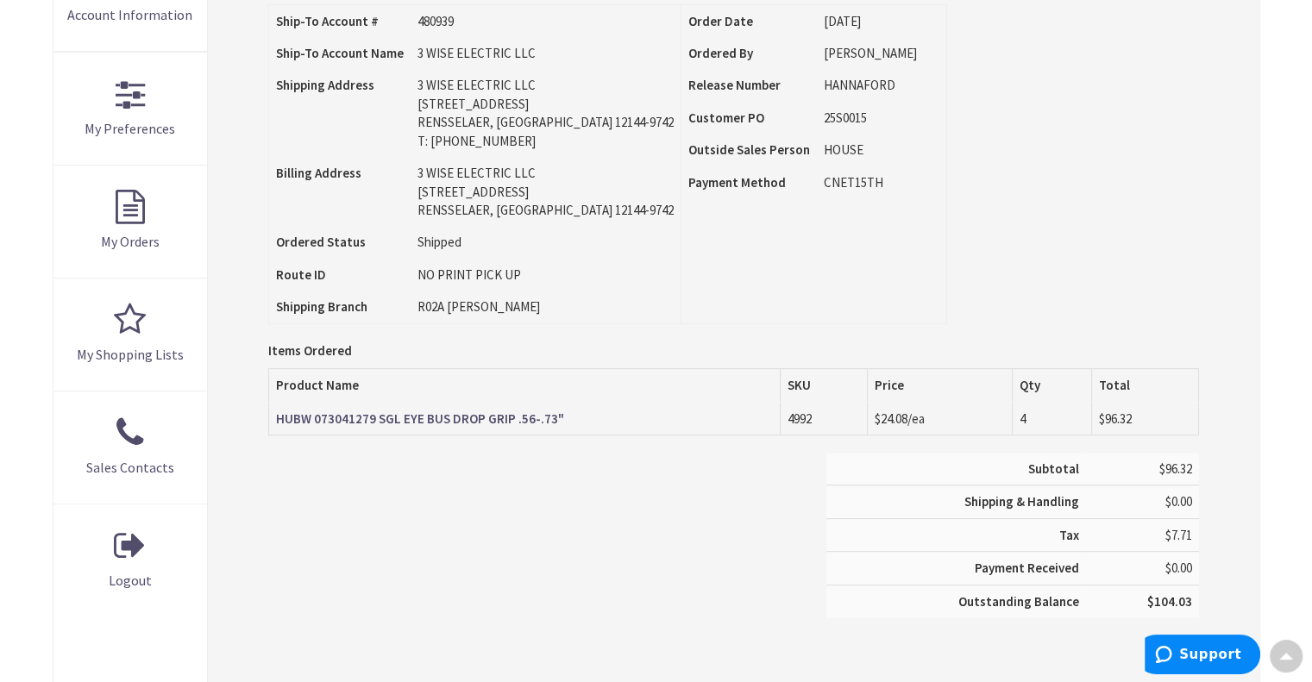
click at [310, 416] on strong "HUBW 073041279 SGL EYE BUS DROP GRIP .56-.73"" at bounding box center [420, 418] width 288 height 16
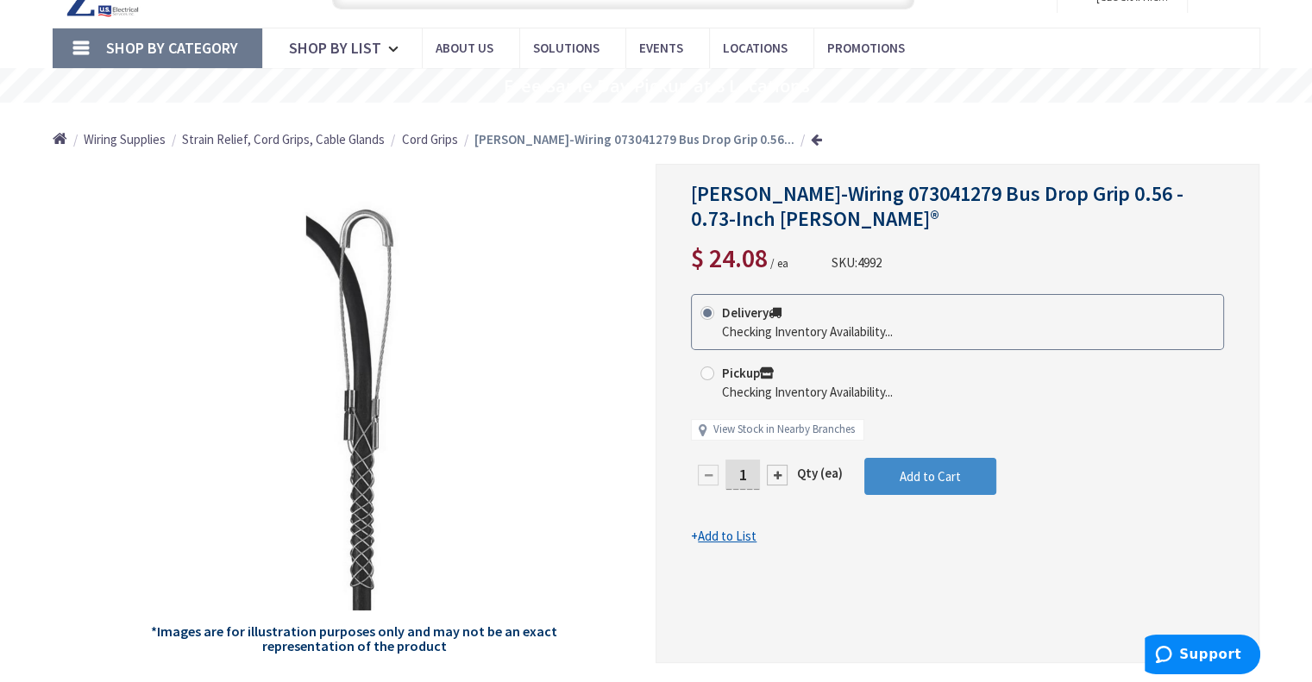
scroll to position [88, 0]
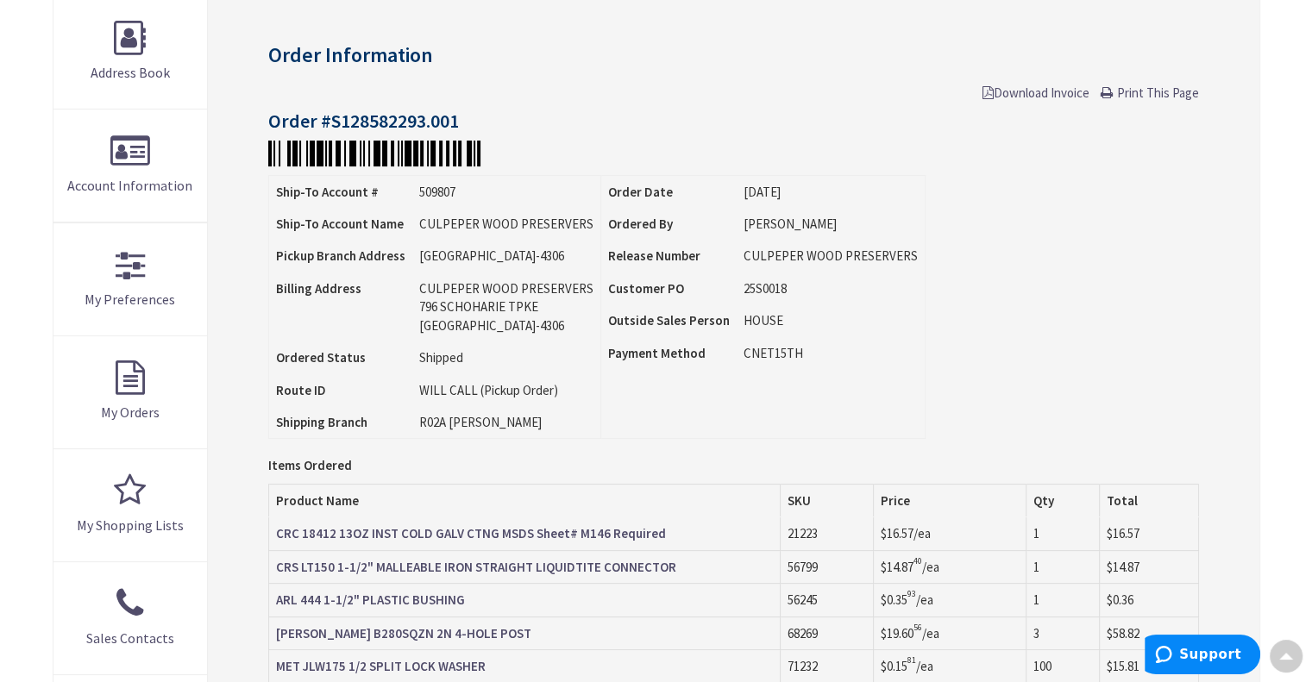
scroll to position [260, 0]
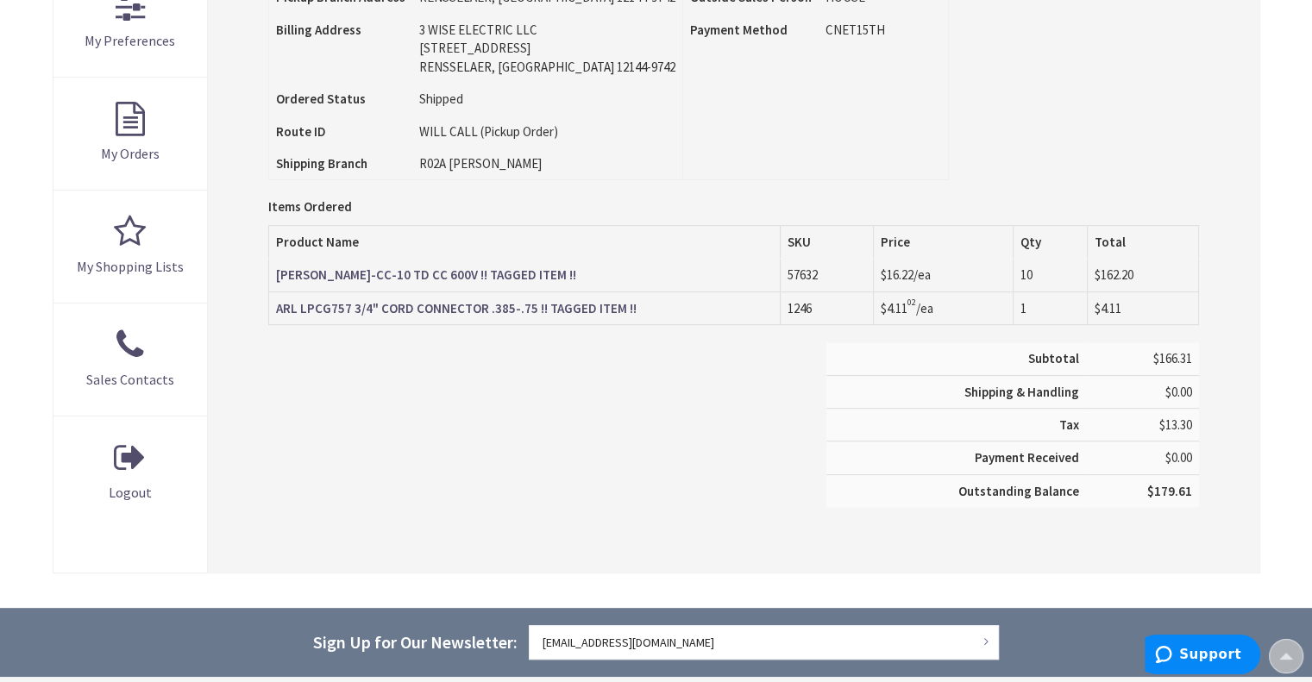
scroll to position [519, 0]
click at [466, 305] on strong "ARL LPCG757 3/4" CORD CONNECTOR .385-.75 !! TAGGED ITEM !!" at bounding box center [456, 309] width 360 height 16
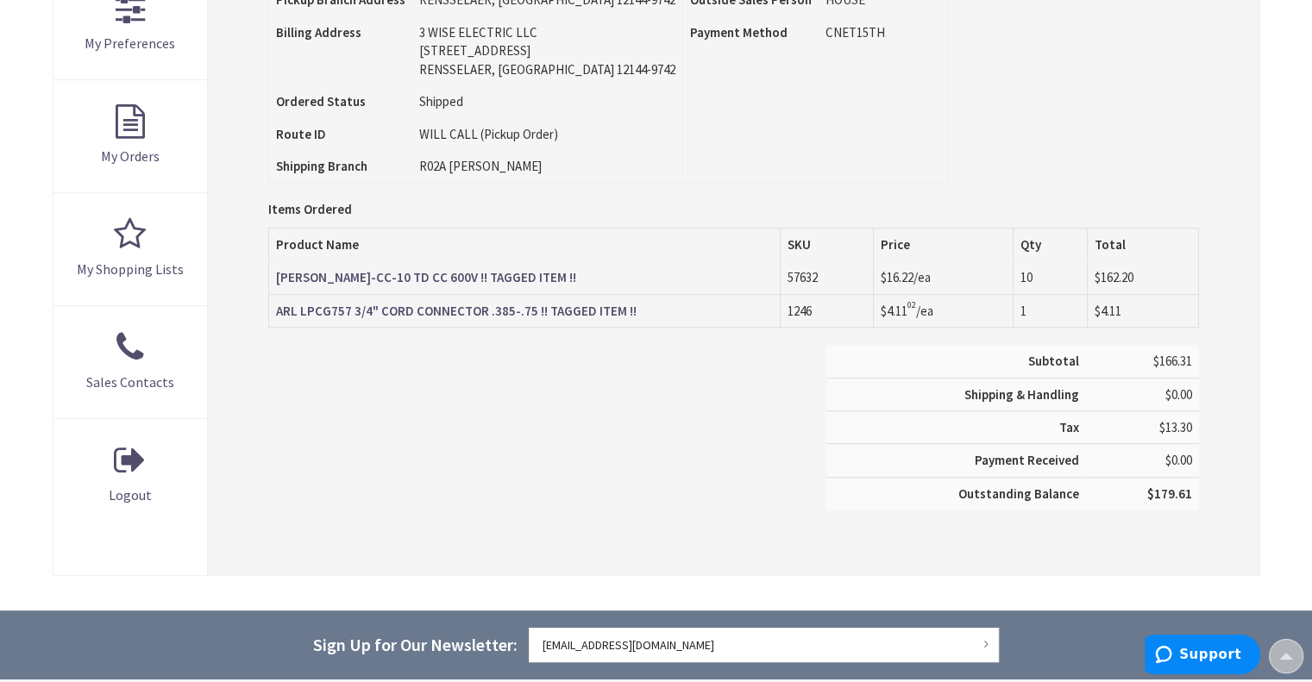
scroll to position [519, 0]
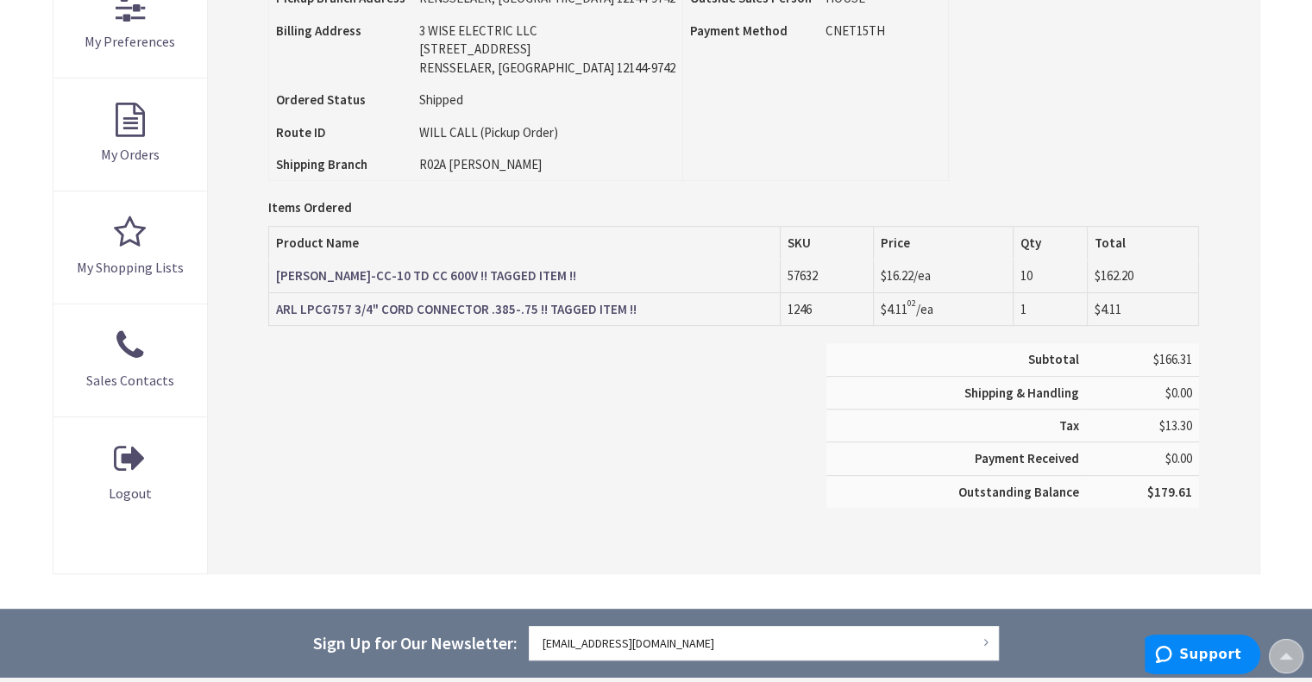
click at [437, 276] on strong "[PERSON_NAME]-CC-10 TD CC 600V !! TAGGED ITEM !!" at bounding box center [426, 275] width 300 height 16
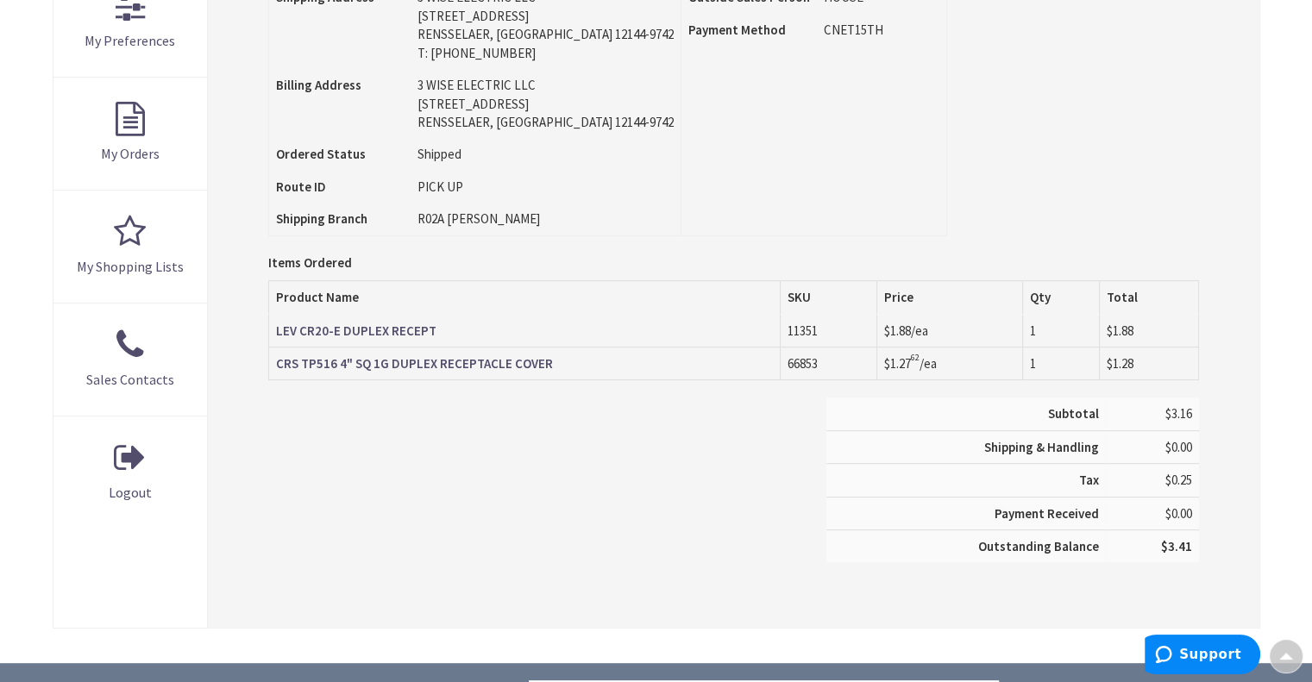
scroll to position [519, 0]
